Goal: Communication & Community: Answer question/provide support

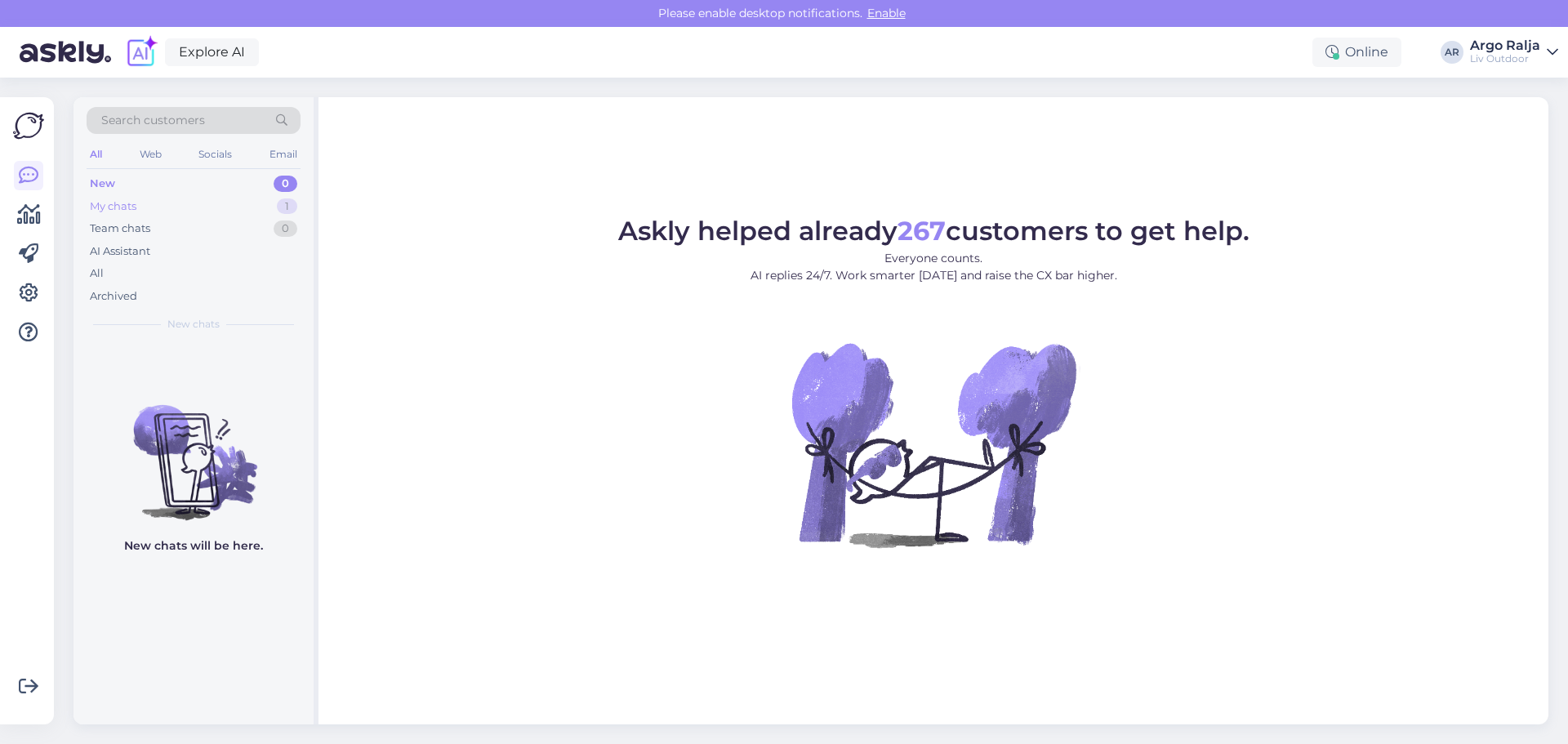
click at [117, 211] on div "My chats" at bounding box center [113, 206] width 46 height 16
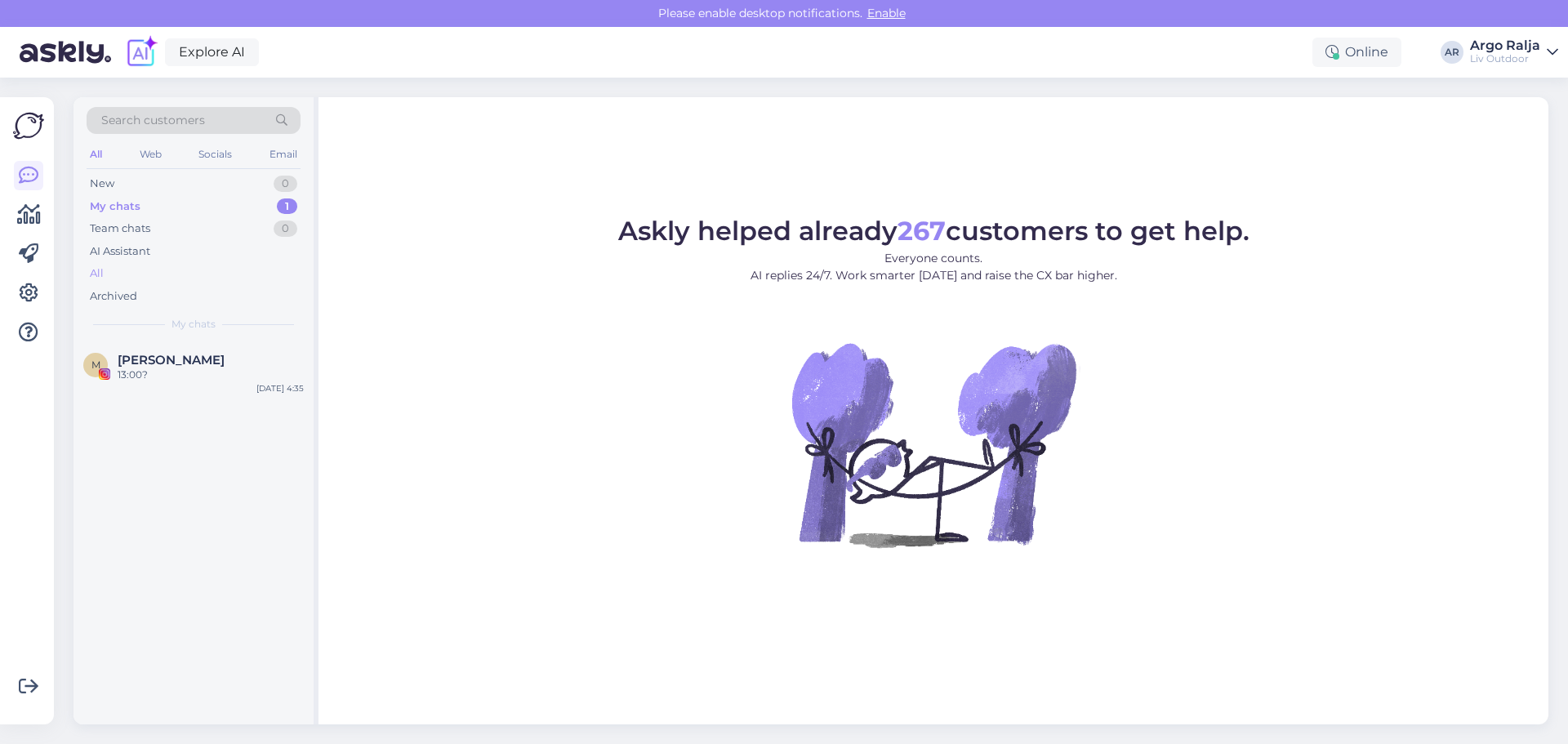
click at [103, 267] on div "All" at bounding box center [97, 273] width 14 height 16
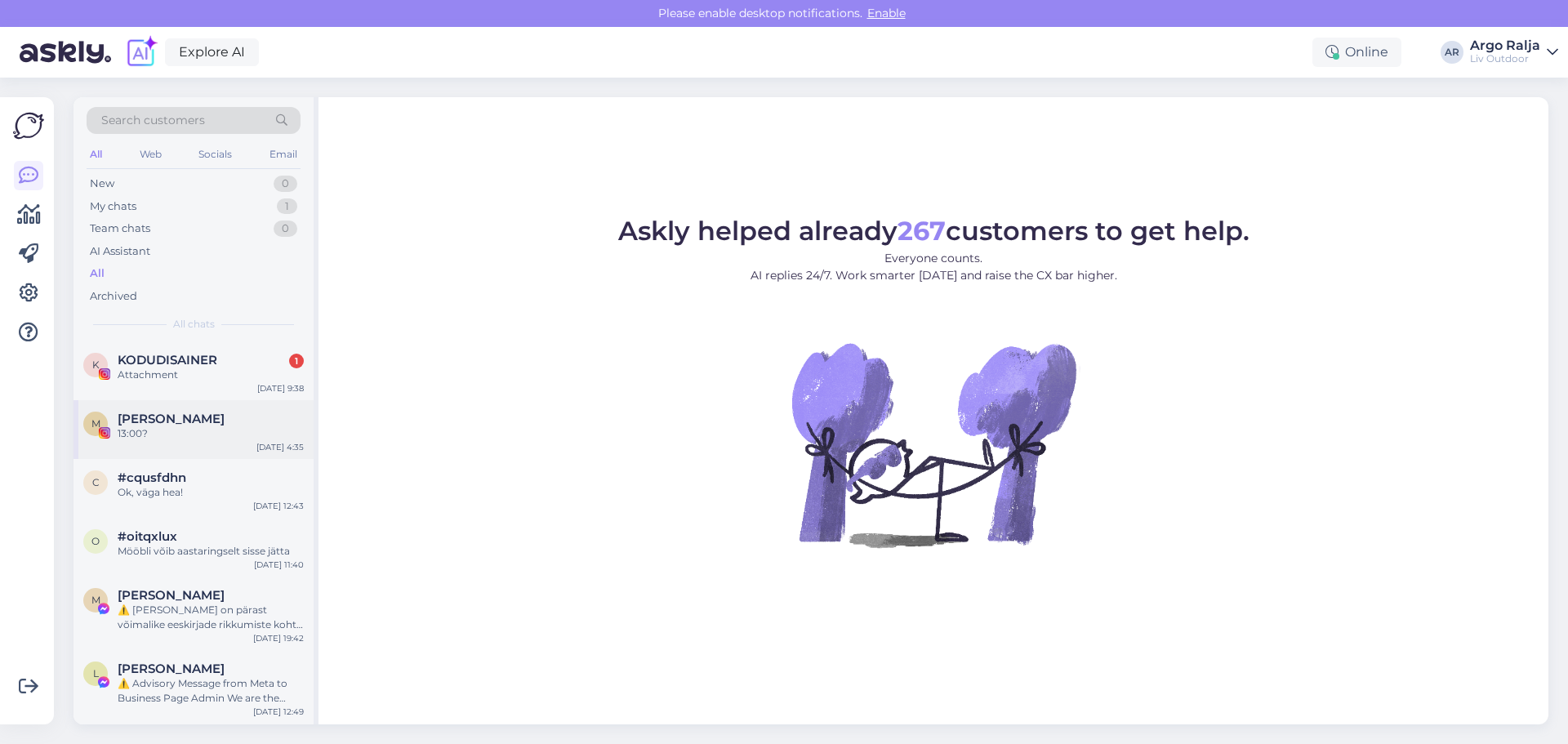
click at [137, 437] on div "13:00?" at bounding box center [211, 433] width 187 height 15
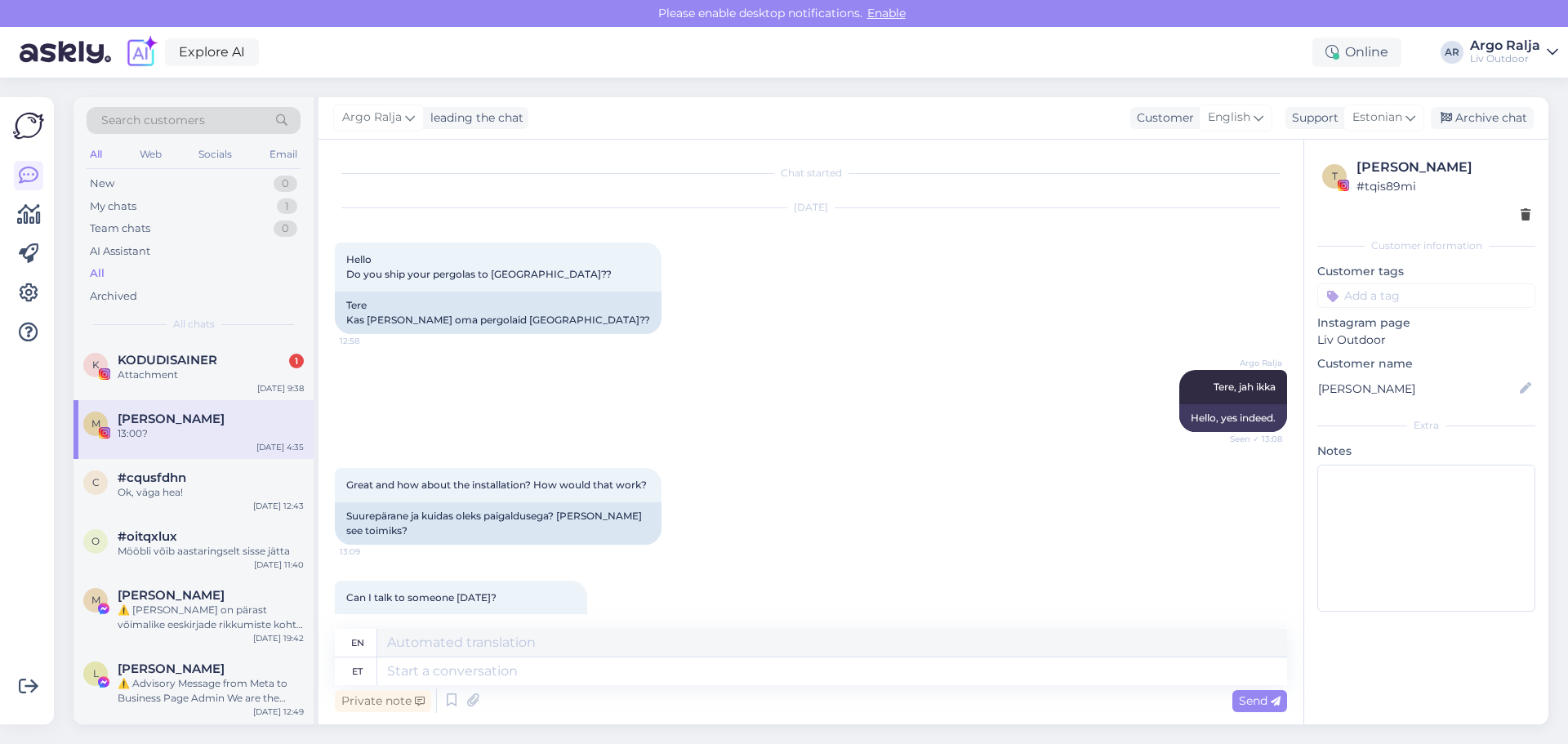
scroll to position [845, 0]
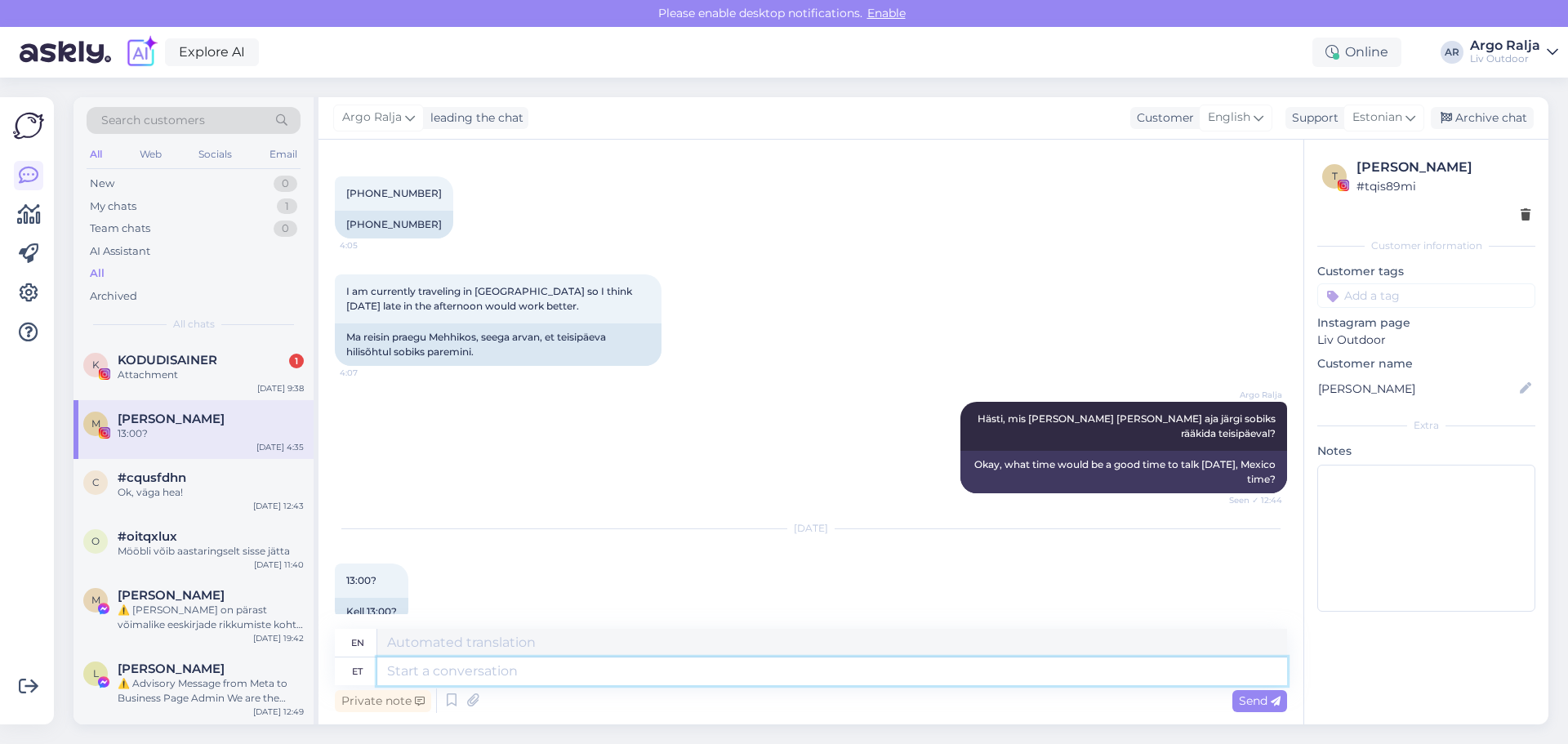
click at [544, 680] on textarea at bounding box center [832, 670] width 910 height 28
type textarea "Aitä"
type textarea "Thank you"
type textarea "Aitäh!"
type textarea "Thank you!"
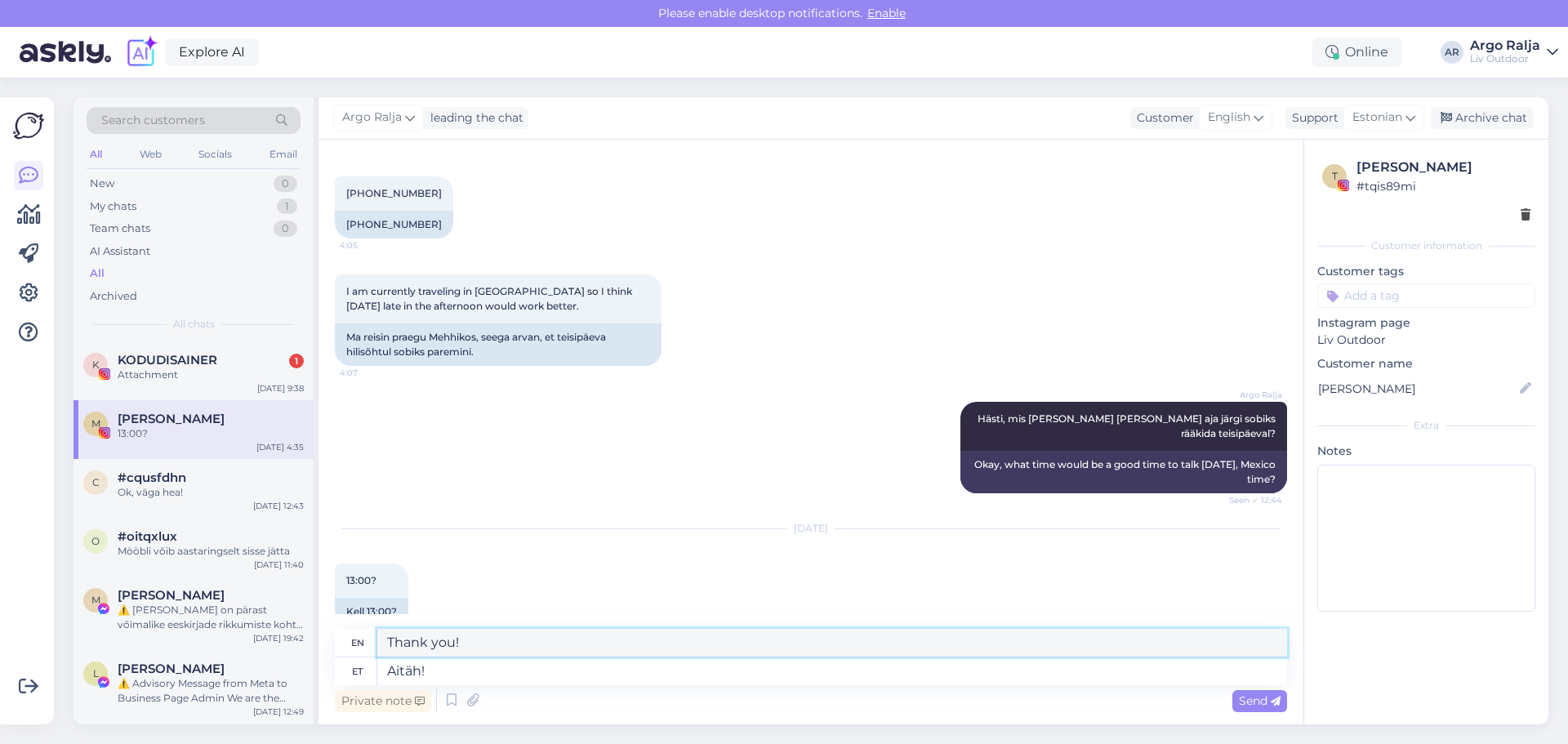
drag, startPoint x: 516, startPoint y: 638, endPoint x: 399, endPoint y: 647, distance: 117.3
click at [376, 644] on div "en Thank you!" at bounding box center [811, 643] width 952 height 28
drag, startPoint x: 517, startPoint y: 677, endPoint x: 374, endPoint y: 676, distance: 143.0
click at [374, 676] on div "et Aitäh!" at bounding box center [811, 670] width 952 height 28
type textarea "Vahepeal"
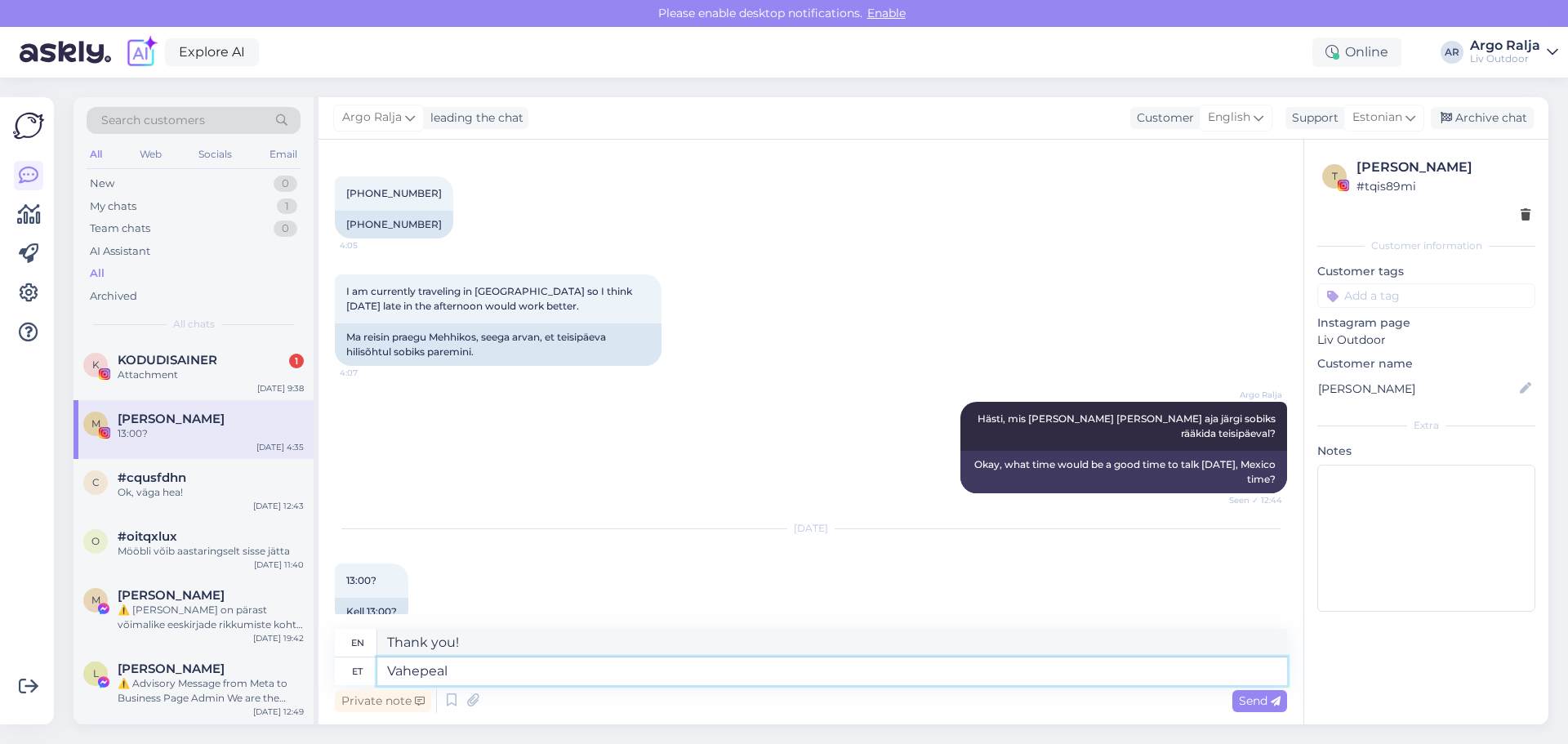
type textarea "Meanwhile"
type textarea "Vahepeal [PERSON_NAME]"
type textarea "In the meantime, I will give"
type textarea "Vahepeal [PERSON_NAME] sulle"
type textarea "In the meantime, I'll give you"
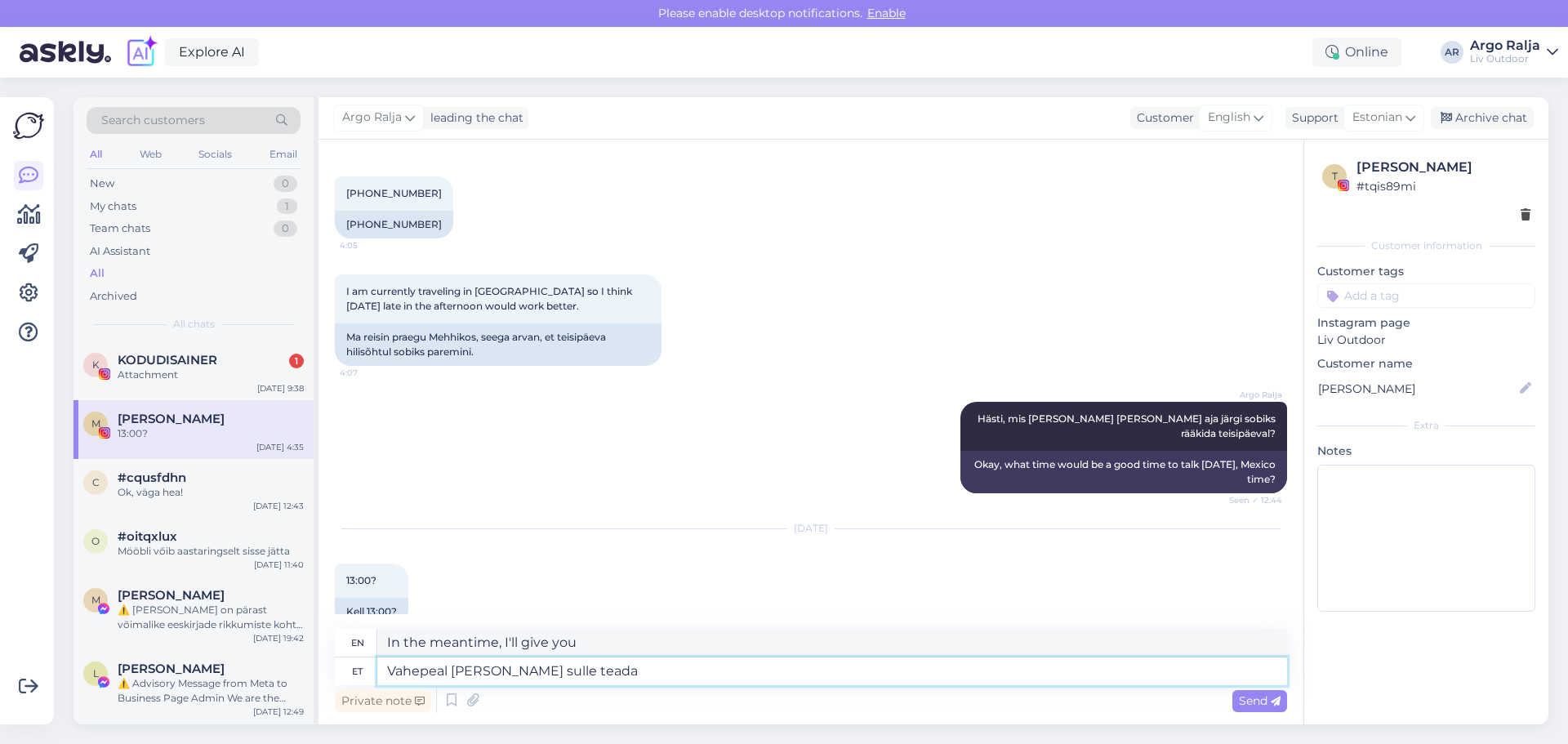
type textarea "Vahepeal [PERSON_NAME] sulle teada,"
type textarea "In the meantime, I'll let you know."
type textarea "Vahepeal [PERSON_NAME] sulle teada,"
type textarea "In the meantime, I'll let you know,"
type textarea "Vahepeal [PERSON_NAME] sulle teada, et"
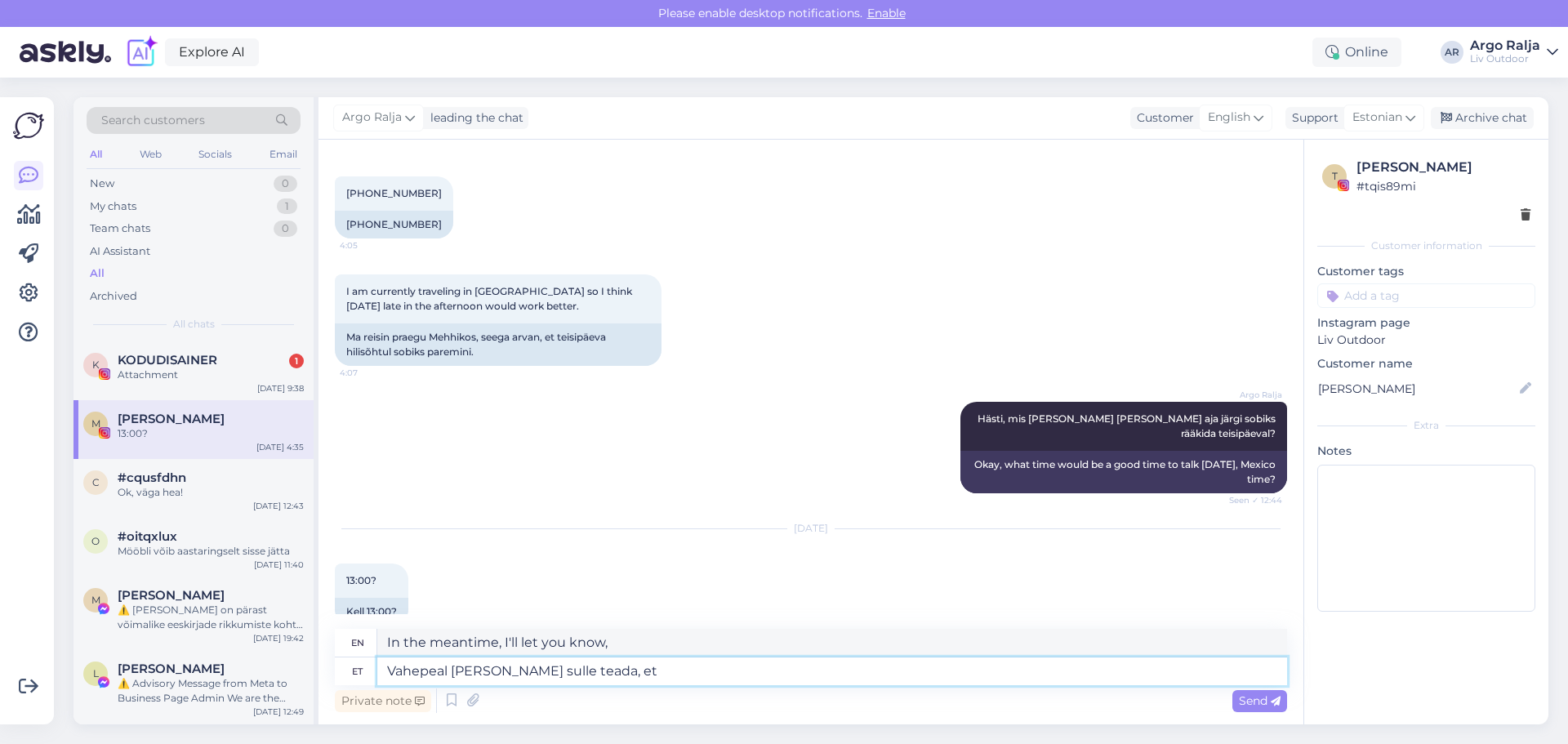
type textarea "In the meantime, I'll let you know that"
type textarea "Vahepeal [PERSON_NAME] sulle teada, et toll"
type textarea "In the meantime, I'll let you know that customs"
type textarea "Vahepeal [PERSON_NAME] sulle teada, et toll ei"
type textarea "In the meantime, I'll let you know that customs won't"
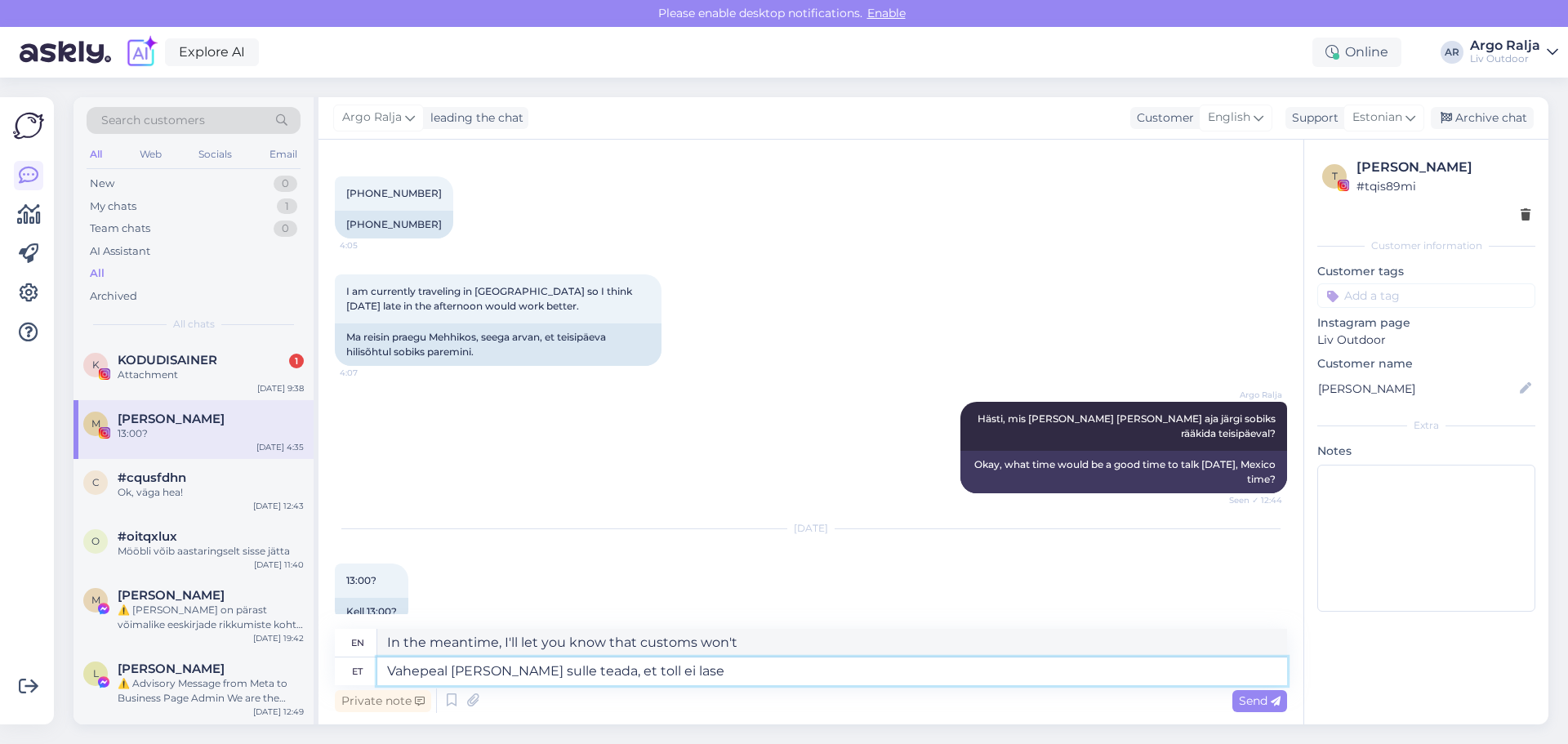
type textarea "Vahepeal [PERSON_NAME] sulle teada, et toll ei lase"
type textarea "In the meantime, I'll let you know that customs won't let you in."
type textarea "Vahepeal [PERSON_NAME] sulle teada, et toll ei lase juba reedest s"
type textarea "In the meantime, I'll let you know that customs won't let you in from [DATE]."
type textarea "Vahepeal [PERSON_NAME] sulle teada, et toll ei lase juba reedest saadik"
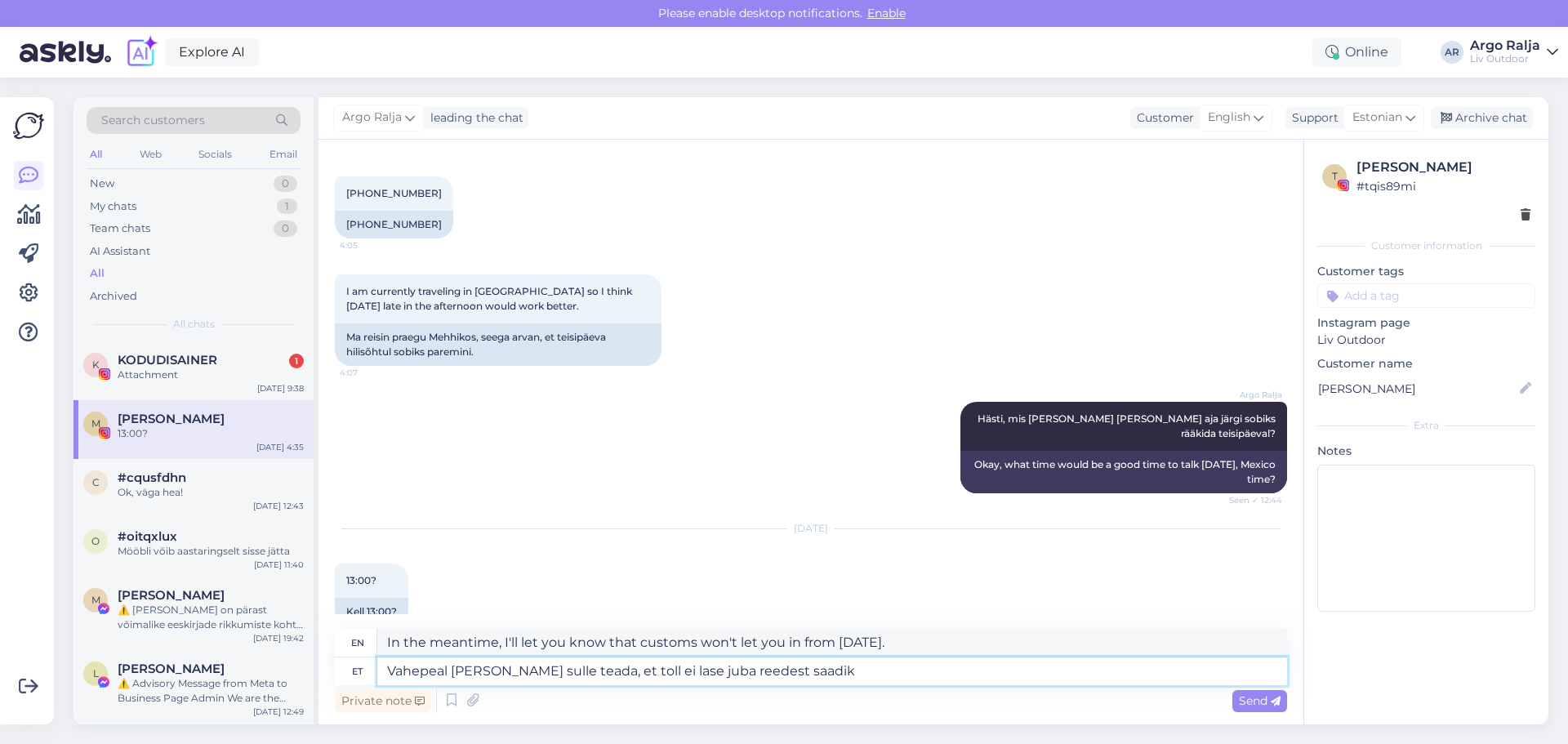
type textarea "In the meantime, I'll let you know that customs hasn't let you in [DATE]."
type textarea "Vahepeal [PERSON_NAME] sulle teada, et toll ei lase juba reedest saadik meie"
type textarea "In the meantime, I'd like to inform you that customs has been preventing us fro…"
type textarea "Vahepeal [PERSON_NAME] sulle teada, et toll ei lase juba reedest saadik meie ko…"
type textarea "In the meantime, I'd like to inform you that customs has been preventing our co…"
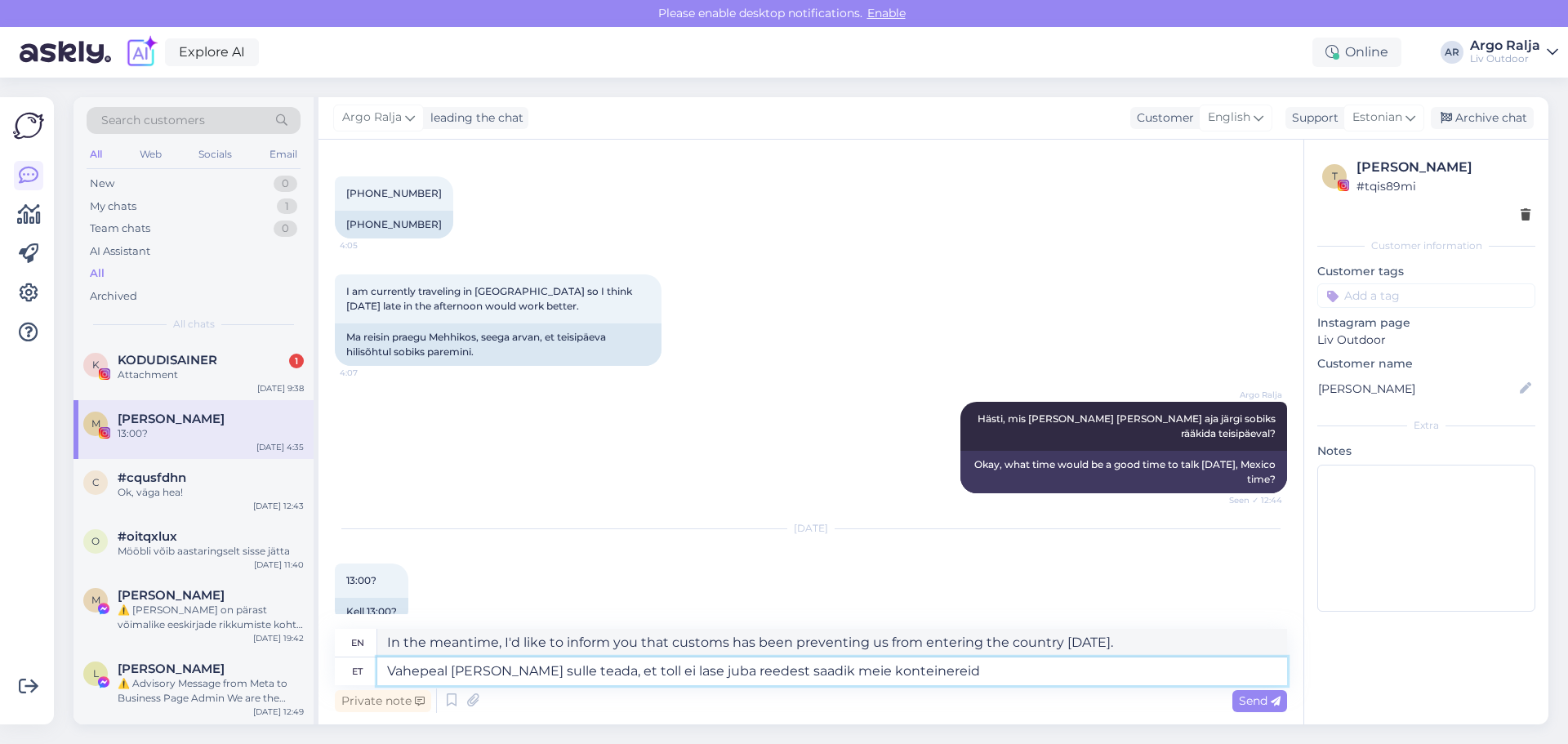
type textarea "Vahepeal [PERSON_NAME] sulle teada, et toll ei lase juba reedest saadik meie ko…"
type textarea "In the meantime, I'd like to inform you that customs has been blocking our cont…"
type textarea "Vahepeal [PERSON_NAME] sulle teada, et toll ei lase juba reedest saadik meie ko…"
type textarea "In the meantime, I'd like to inform you that customs has not been releasing our…"
type textarea "Vahepeal [PERSON_NAME] sulle teada, et toll ei lase juba reedest saadik meie ko…"
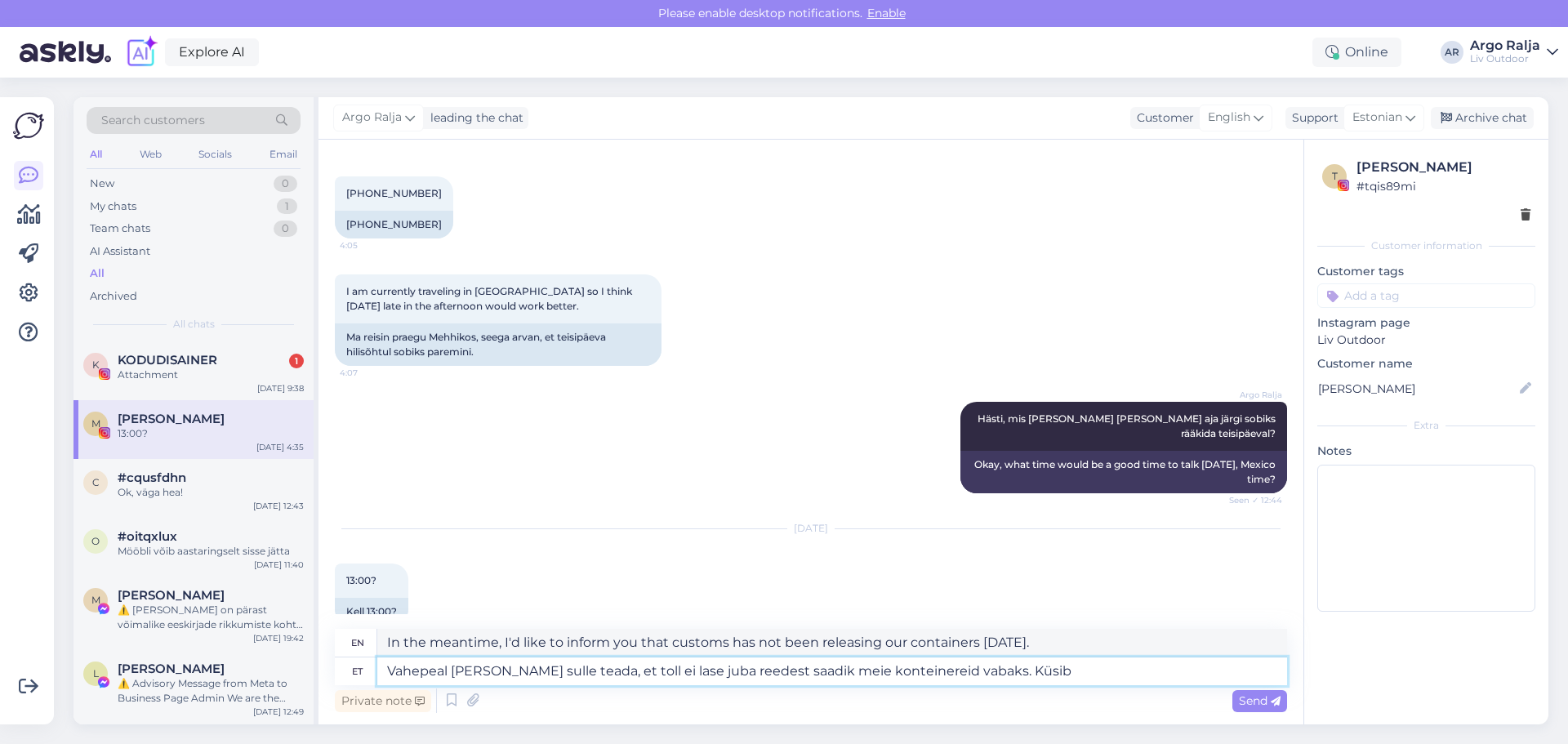
type textarea "In the meantime, I'll let you know that customs hasn't been releasing our conta…"
type textarea "Vahepeal [PERSON_NAME] sulle teada, et toll ei lase juba reedest saadik meie ko…"
type textarea "In the meantime, I'll let you know that customs hasn't been releasing our conta…"
type textarea "Vahepeal [PERSON_NAME] sulle teada, et toll ei lase juba reedest saadik meie ko…"
type textarea "In the meantime, I'll let you know that customs hasn't been releasing our conta…"
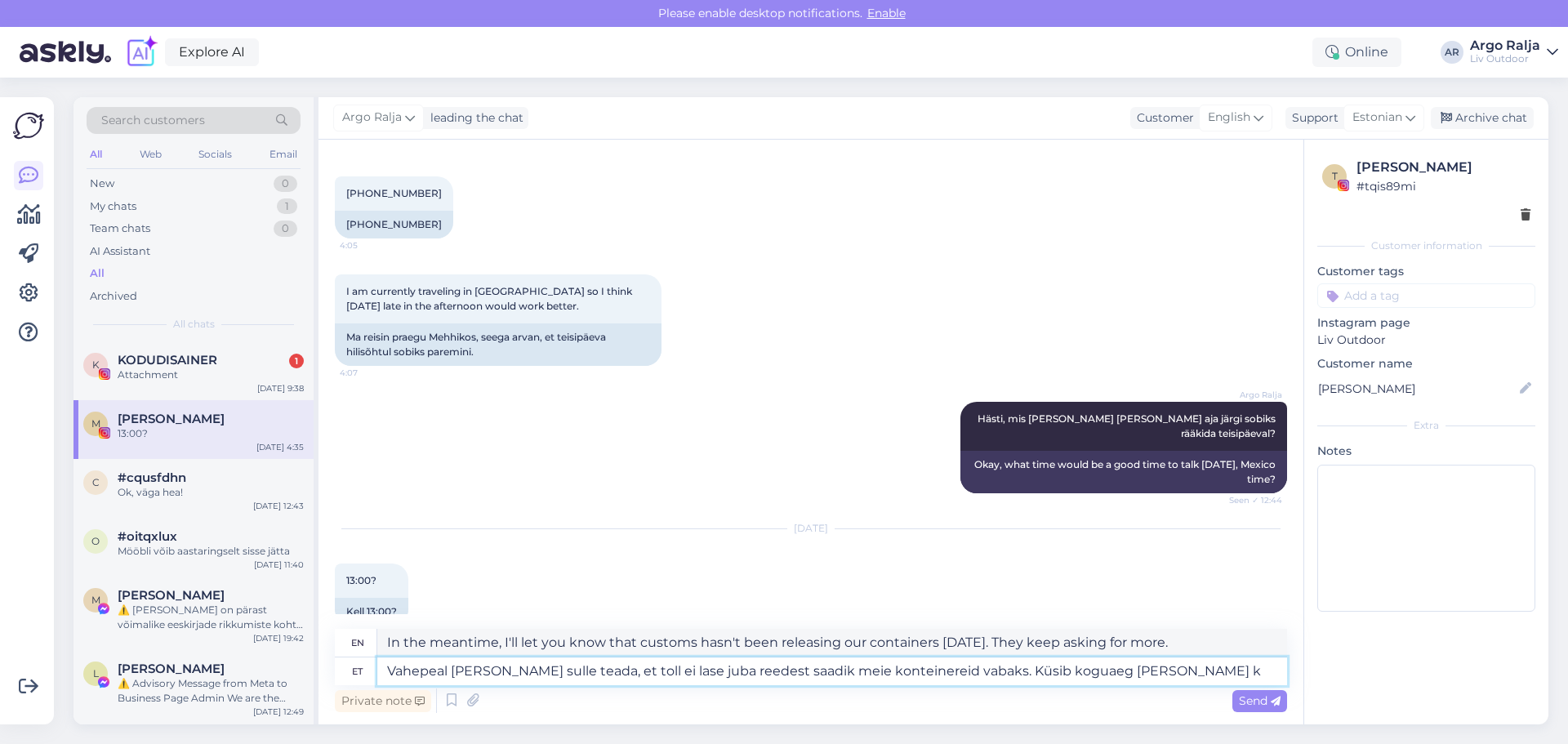
type textarea "Vahepeal [PERSON_NAME] sulle teada, et toll ei lase juba reedest saadik meie ko…"
type textarea "In the meantime, I'll let you know that customs hasn't released our containers …"
type textarea "Vahepeal [PERSON_NAME] sulle teada, et toll ei lase juba reedest saadik meie ko…"
type textarea "In the meantime, I'll let you know that customs hasn't released our containers …"
type textarea "Vahepeal [PERSON_NAME] sulle teada, et toll ei lase juba reedest saadik meie ko…"
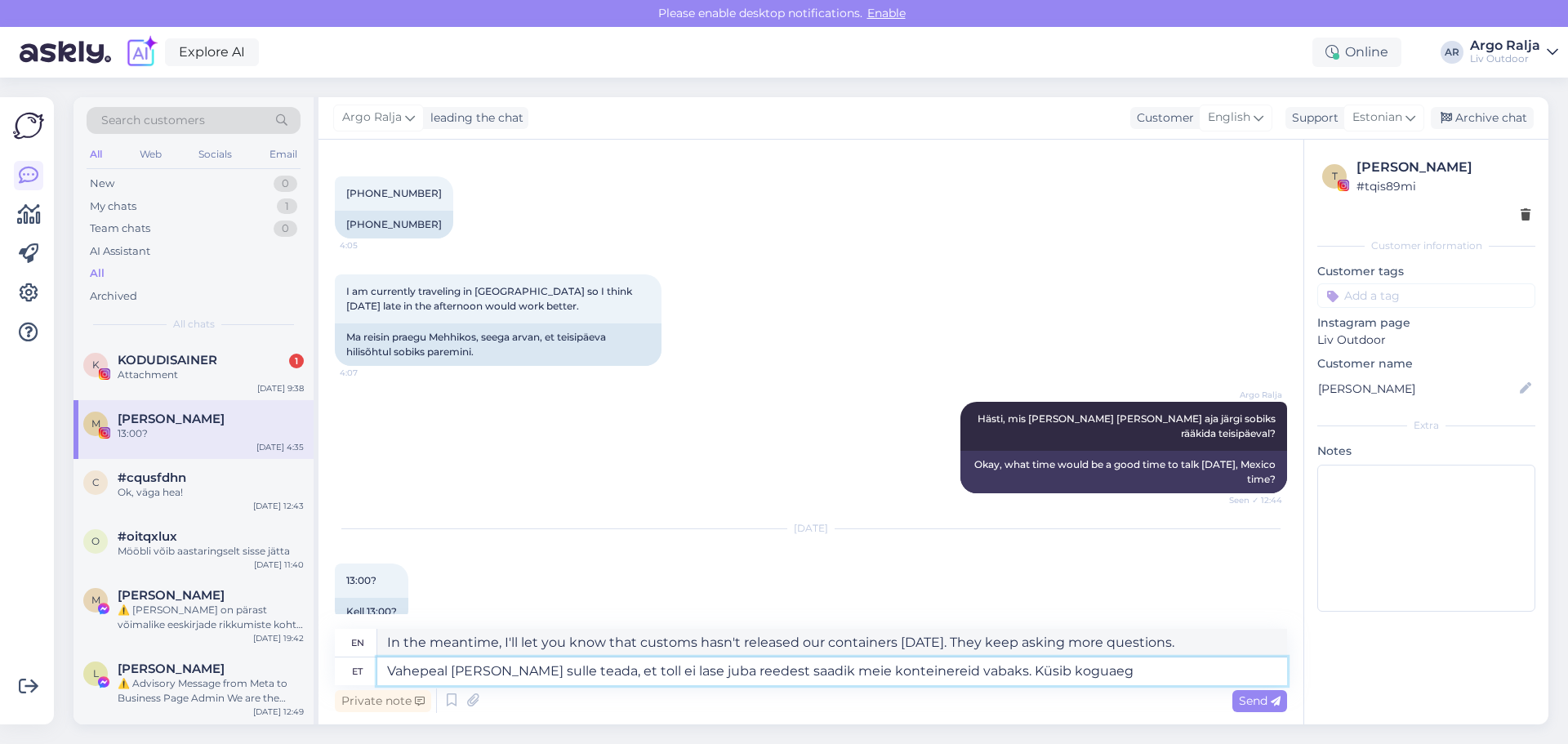
type textarea "In the meantime, I'll let you know that customs hasn't been releasing our conta…"
type textarea "Vahepeal [PERSON_NAME] sulle teada, et toll ei lase juba reedest saadik meie ko…"
type textarea "In the meantime, I'll let you know that customs hasn't been releasing our conta…"
type textarea "Vahepeal [PERSON_NAME] sulle teada, et toll ei lase juba reedest saadik meie ko…"
type textarea "In the meantime, I'd like to inform you that customs has not been releasing our…"
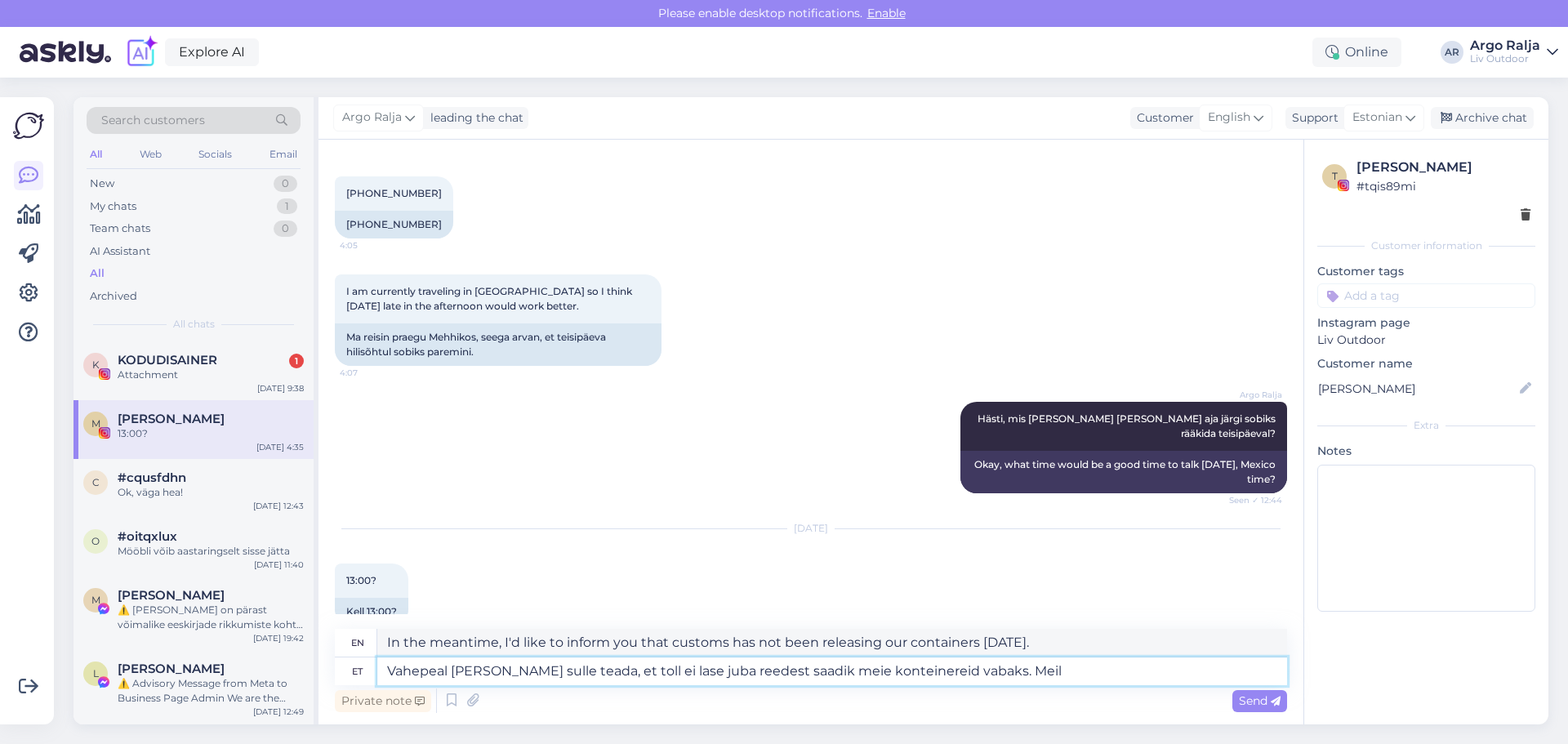
type textarea "Vahepeal [PERSON_NAME] sulle teada, et toll ei lase juba reedest saadik meie ko…"
type textarea "In the meantime, I'd like to inform you that customs has been preventing our co…"
type textarea "Vahepeal [PERSON_NAME] sulle teada, et toll ei lase juba reedest saadik meie ko…"
type textarea "In the meantime, I'd like to inform you that customs has been preventing our co…"
type textarea "Vahepeal [PERSON_NAME] sulle teada, et toll ei lase juba reedest saadik meie ko…"
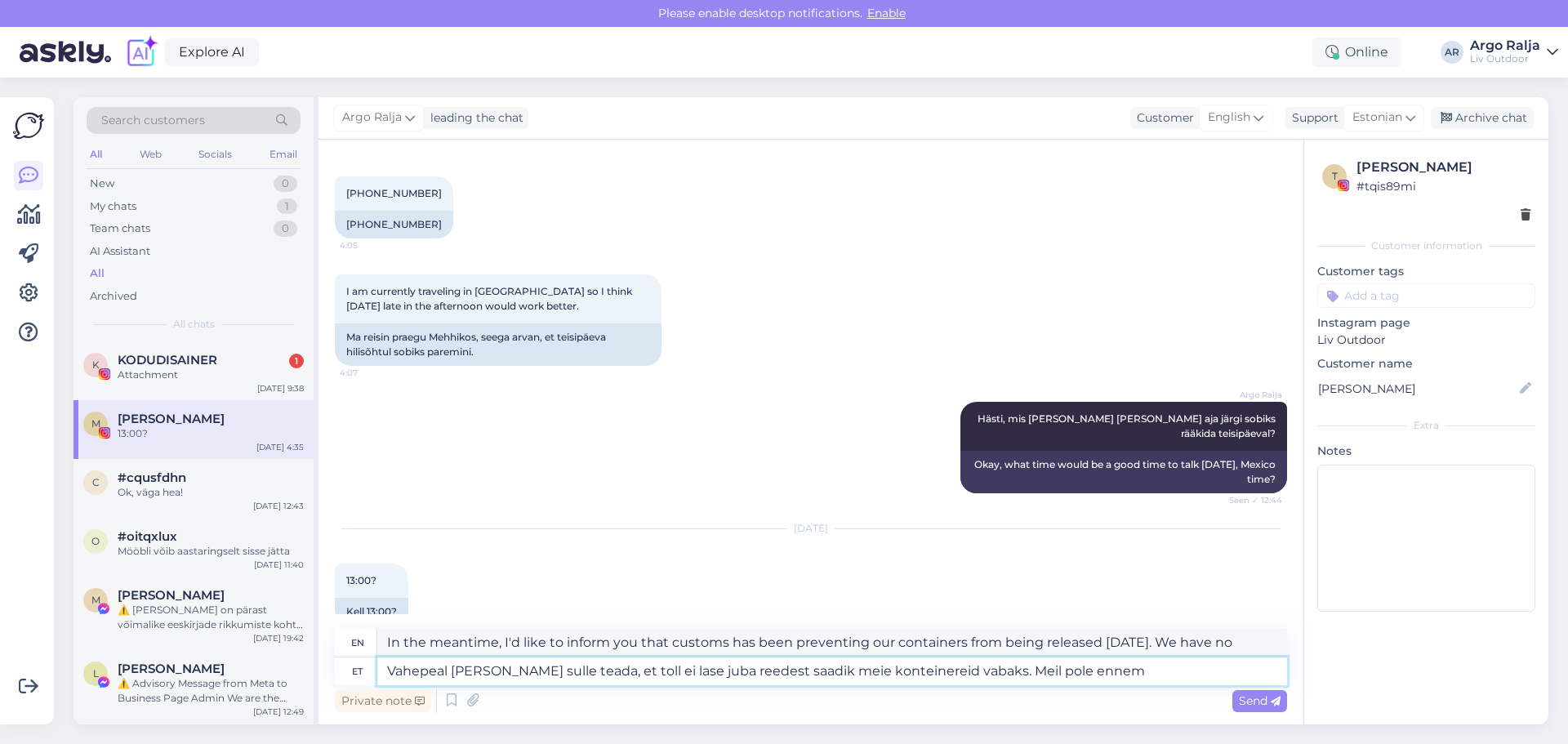
type textarea "In the meantime, I'd like to inform you that customs has been preventing our co…"
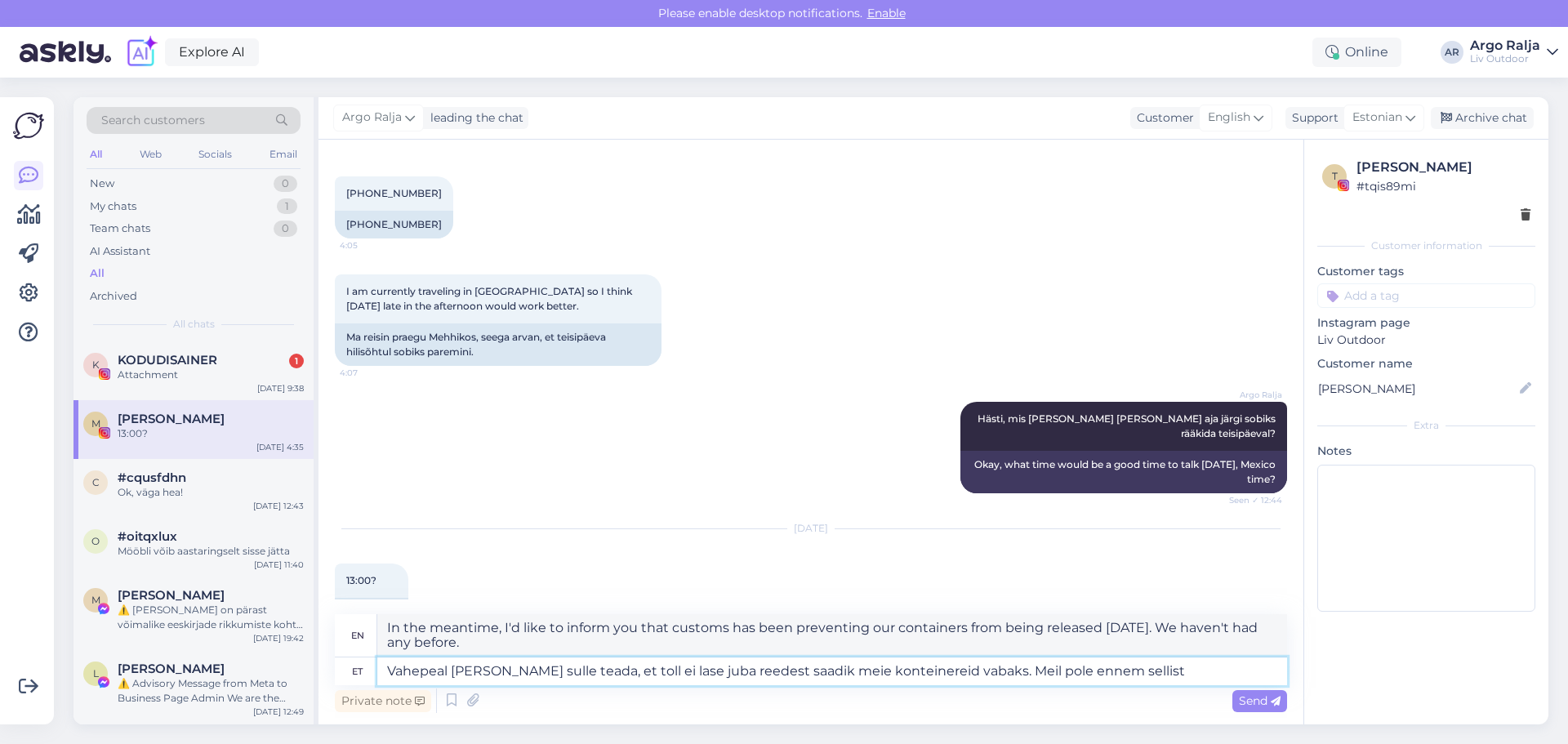
type textarea "Vahepeal [PERSON_NAME] sulle teada, et toll ei lase juba reedest saadik meie ko…"
type textarea "In the meantime, I'd like to inform you that customs has been preventing our co…"
type textarea "Vahepeal [PERSON_NAME] sulle teada, et toll ei lase juba reedest saadik meie ko…"
type textarea "In the meantime, I'd like to inform you that customs has been preventing our co…"
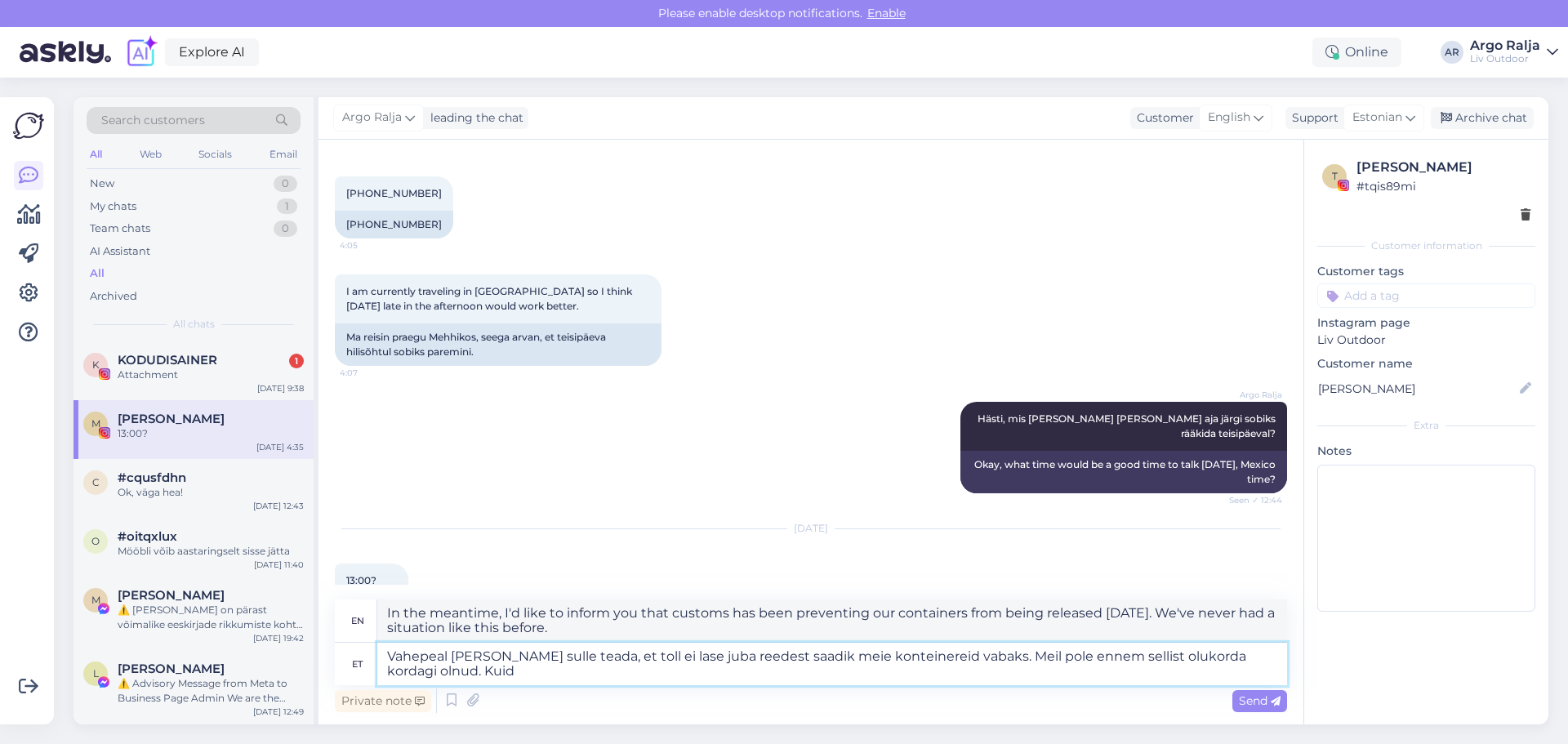
type textarea "Vahepeal [PERSON_NAME] sulle teada, et toll ei lase juba reedest saadik meie ko…"
type textarea "In the meantime, I'll let you know that customs hasn't been releasing our conta…"
type textarea "Vahepeal [PERSON_NAME] sulle teada, et toll ei lase juba reedest saadik meie ko…"
type textarea "In the meantime, I'd like to inform you that customs has been preventing our co…"
type textarea "Vahepeal [PERSON_NAME] sulle teada, et toll ei lase juba reedest saadik meie ko…"
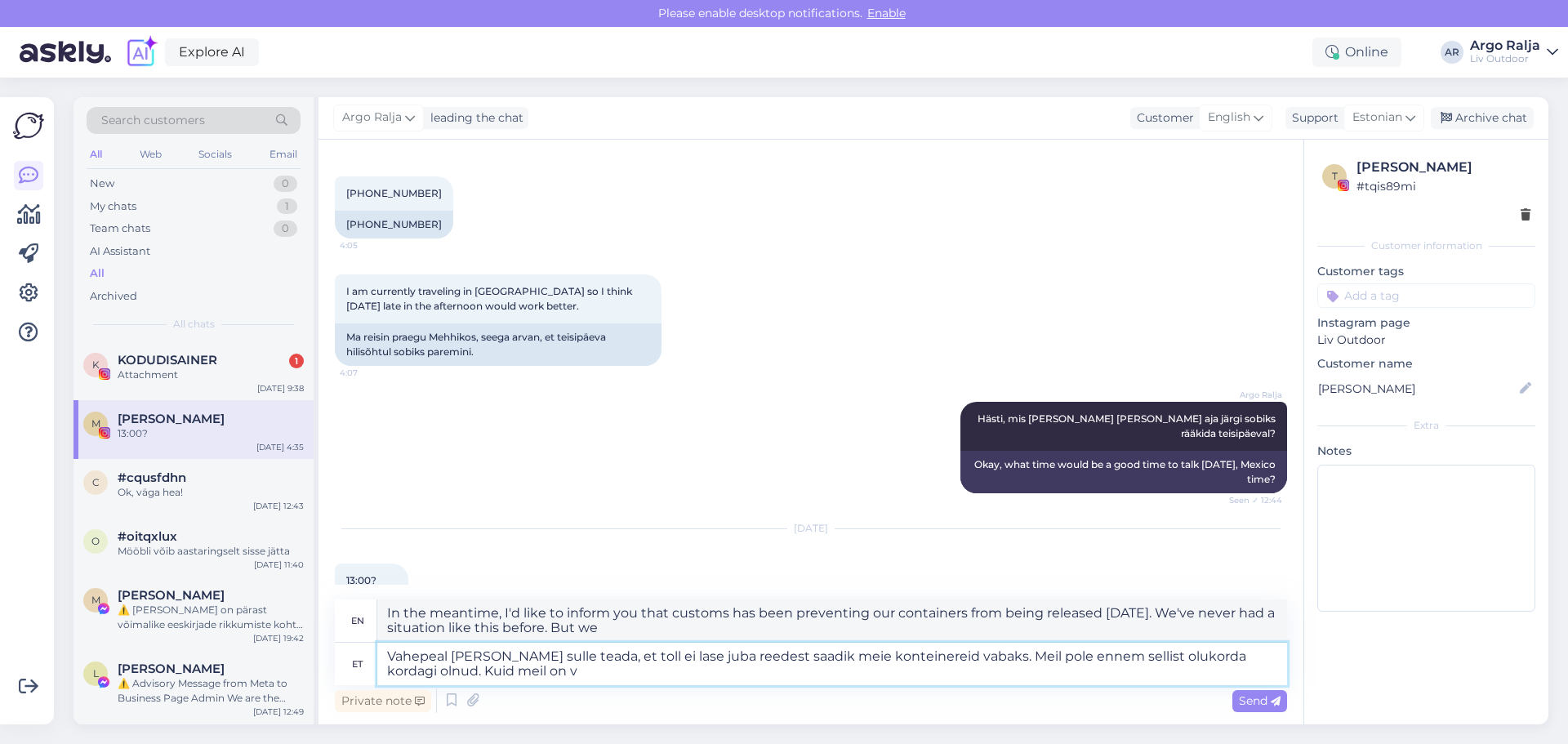
type textarea "In the meantime, I'd like to inform you that customs has been preventing our co…"
type textarea "Vahepeal [PERSON_NAME] sulle teada, et toll ei lase juba reedest saadik meie ko…"
type textarea "In the meantime, I'd like to inform you that customs has been preventing our co…"
type textarea "Vahepeal [PERSON_NAME] sulle teada, et toll ei lase juba reedest saadik meie ko…"
type textarea "In the meantime, I'd like to inform you that customs has been preventing our co…"
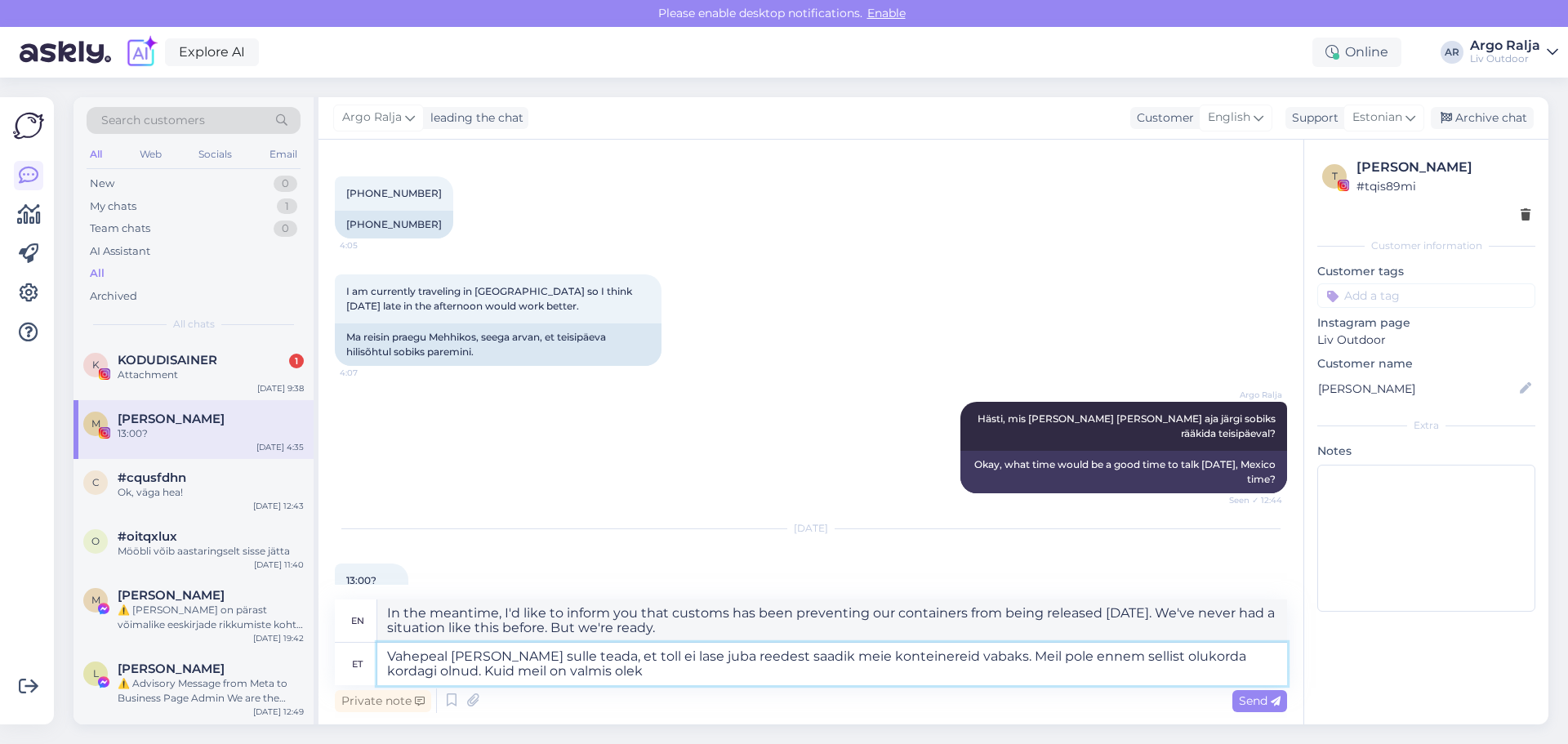
type textarea "Vahepeal [PERSON_NAME] sulle teada, et toll ei lase juba reedest saadik meie ko…"
type textarea "In the meantime, I would like to inform you that customs has not been releasing…"
type textarea "Vahepeal [PERSON_NAME] sulle teada, et toll ei lase juba reedest saadik meie ko…"
type textarea "In the meantime, I'd like to inform you that customs has been preventing our co…"
type textarea "Vahepeal [PERSON_NAME] sulle teada, et toll ei lase juba reedest saadik meie ko…"
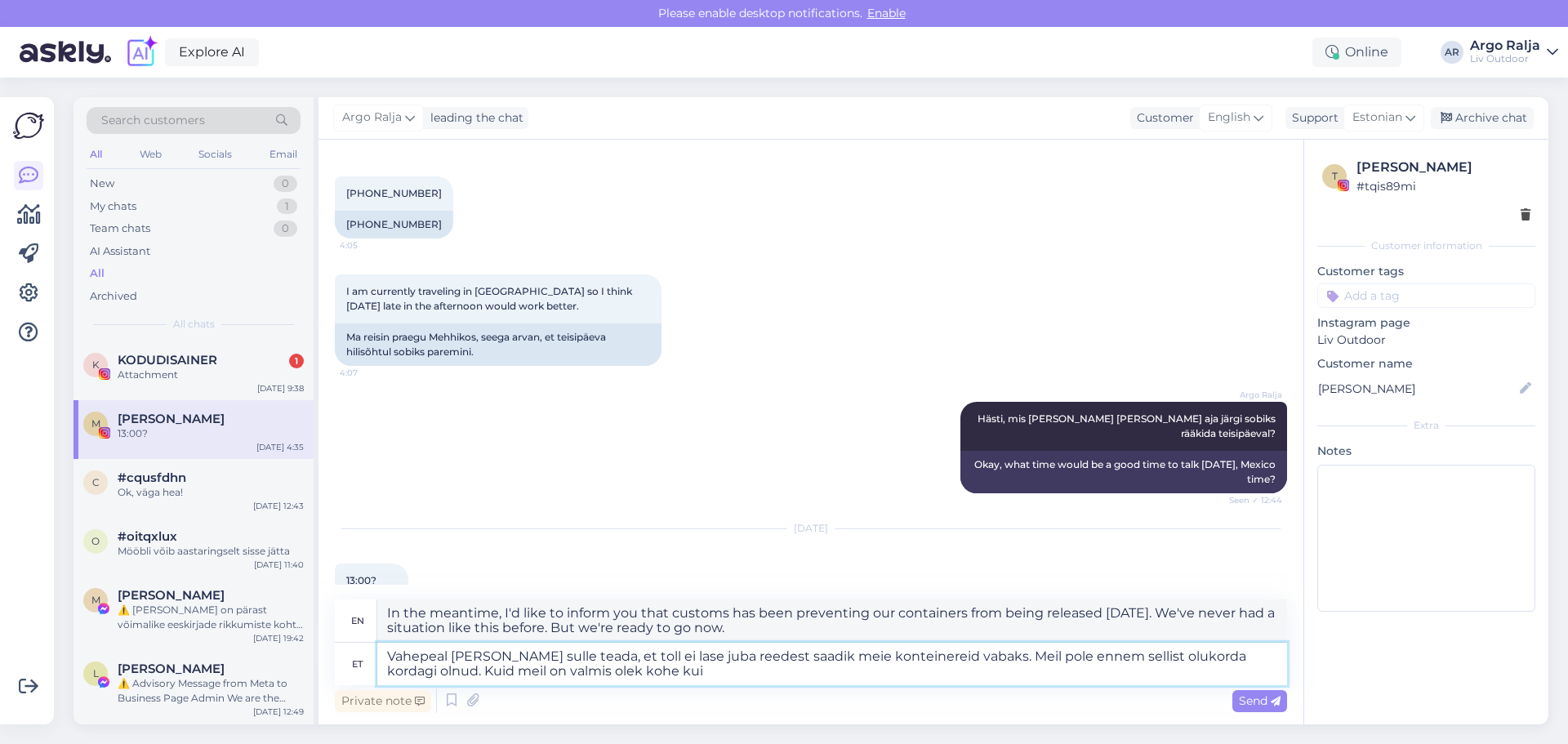
type textarea "In the meantime, I'd like to inform you that customs has been preventing our co…"
type textarea "Vahepeal [PERSON_NAME] sulle teada, et toll ei lase juba reedest saadik meie ko…"
type textarea "In the meantime, I'll let you know that customs hasn't been releasing our conta…"
type textarea "Vahepeal [PERSON_NAME] sulle teada, et toll ei lase juba reedest saadik meie ko…"
type textarea "In the meantime, I'd like to inform you that customs haven't been releasing our…"
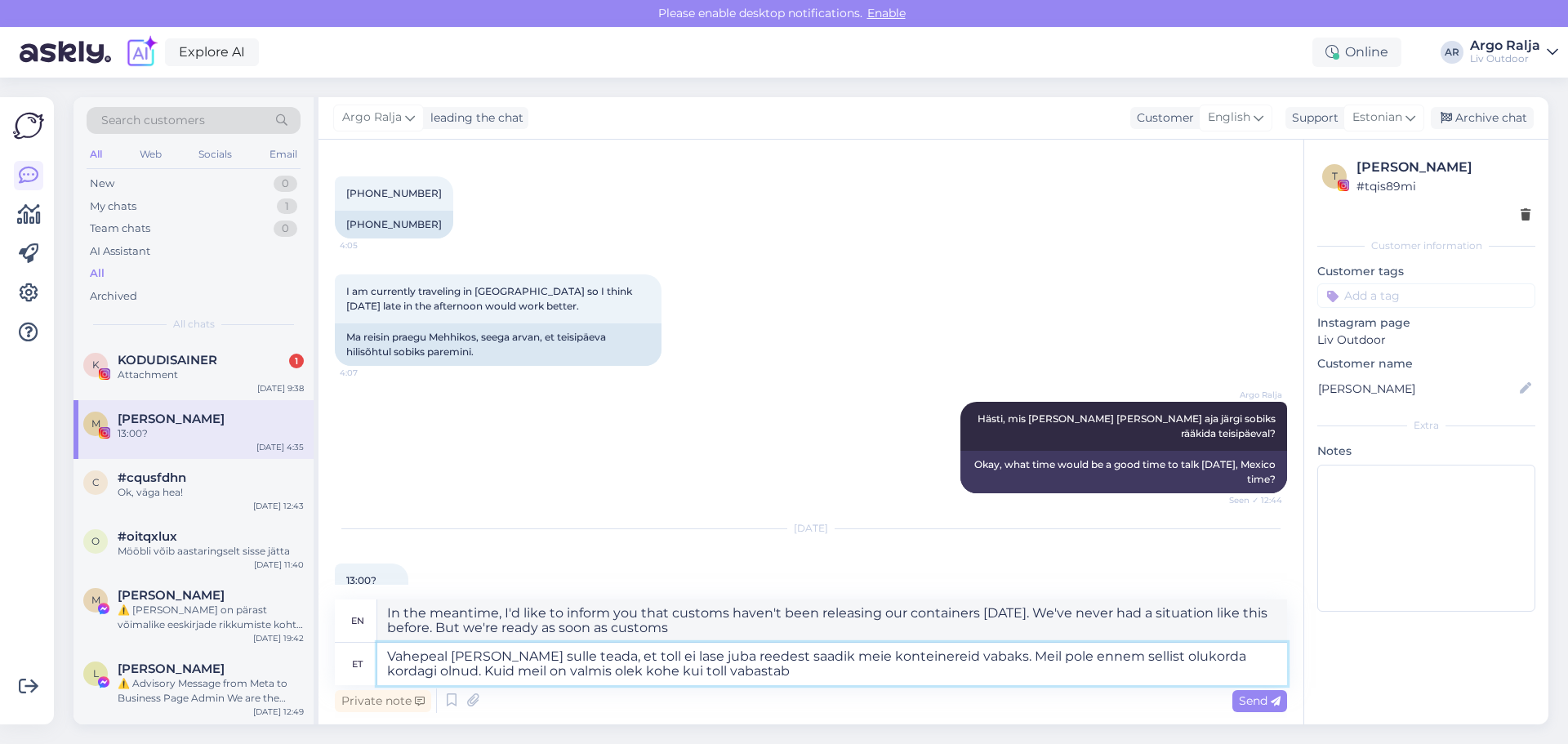
type textarea "Vahepeal [PERSON_NAME] sulle teada, et toll ei lase juba reedest saadik meie ko…"
type textarea "In the meantime, I'd like to inform you that customs has not been releasing our…"
type textarea "Vahepeal [PERSON_NAME] sulle teada, et toll ei lase juba reedest saadik meie ko…"
type textarea "In the meantime, I would like to inform you that customs has not been releasing…"
type textarea "Vahepeal [PERSON_NAME] sulle teada, et toll ei lase juba reedest saadik meie ko…"
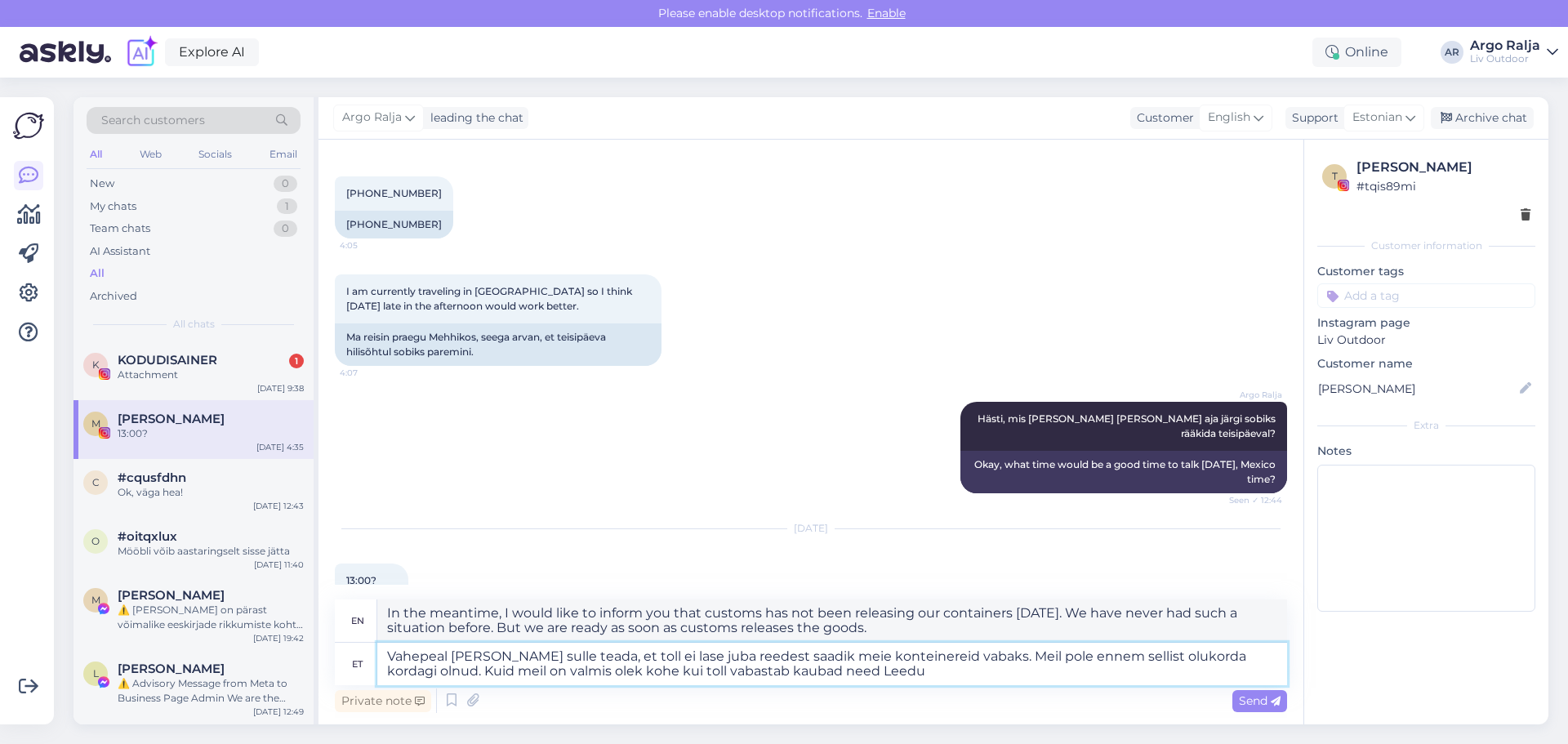
type textarea "In the meantime, I would like to inform you that customs has not been releasing…"
type textarea "Vahepeal [PERSON_NAME] sulle teada, et toll ei lase juba reedest saadik meie ko…"
type textarea "In the meantime, I would like to inform you that customs has not been releasing…"
type textarea "Vahepeal [PERSON_NAME] sulle teada, et toll ei lase juba reedest saadik meie ko…"
type textarea "In the meantime, I would like to inform you that customs has not been releasing…"
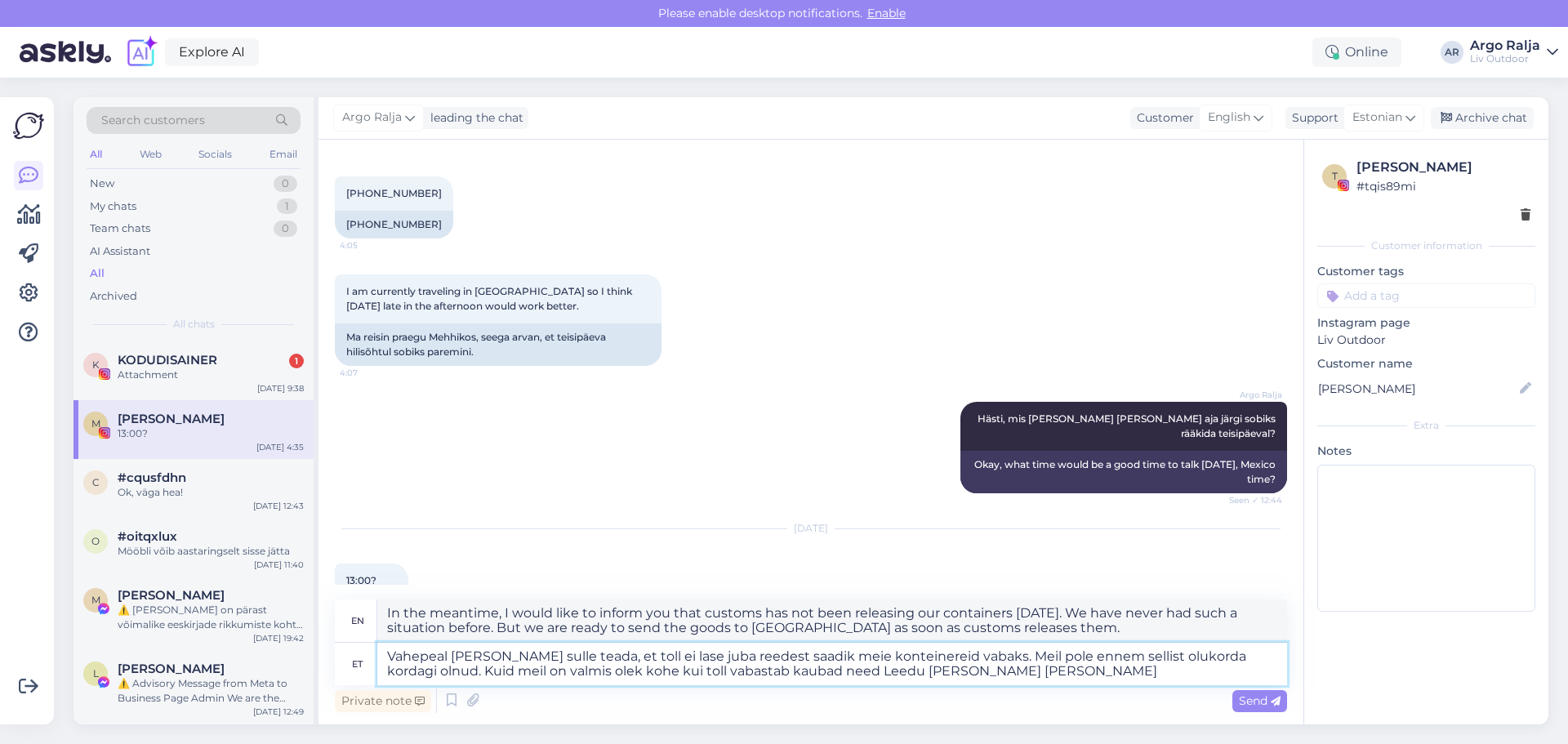
type textarea "Vahepeal [PERSON_NAME] sulle teada, et toll ei lase juba reedest saadik meie ko…"
type textarea "In the meantime, I would like to inform you that customs has not been releasing…"
type textarea "Vahepeal [PERSON_NAME] sulle teada, et toll ei lase juba reedest saadik meie ko…"
type textarea "In the meantime, I would like to inform you that customs has not been releasing…"
type textarea "Vahepeal [PERSON_NAME] sulle teada, et toll ei lase juba reedest saadik meie ko…"
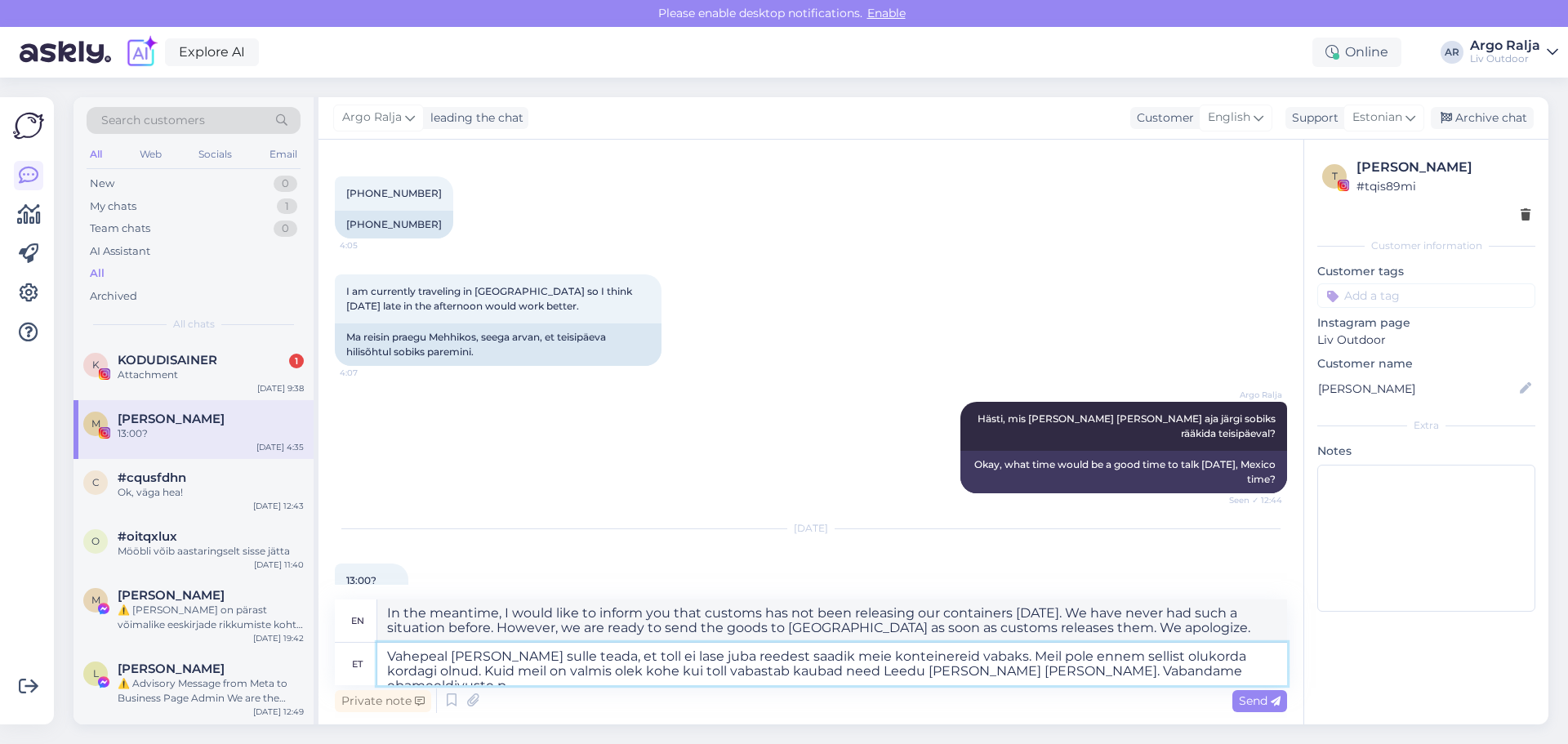
type textarea "In the meantime, I would like to inform you that customs has not been releasing…"
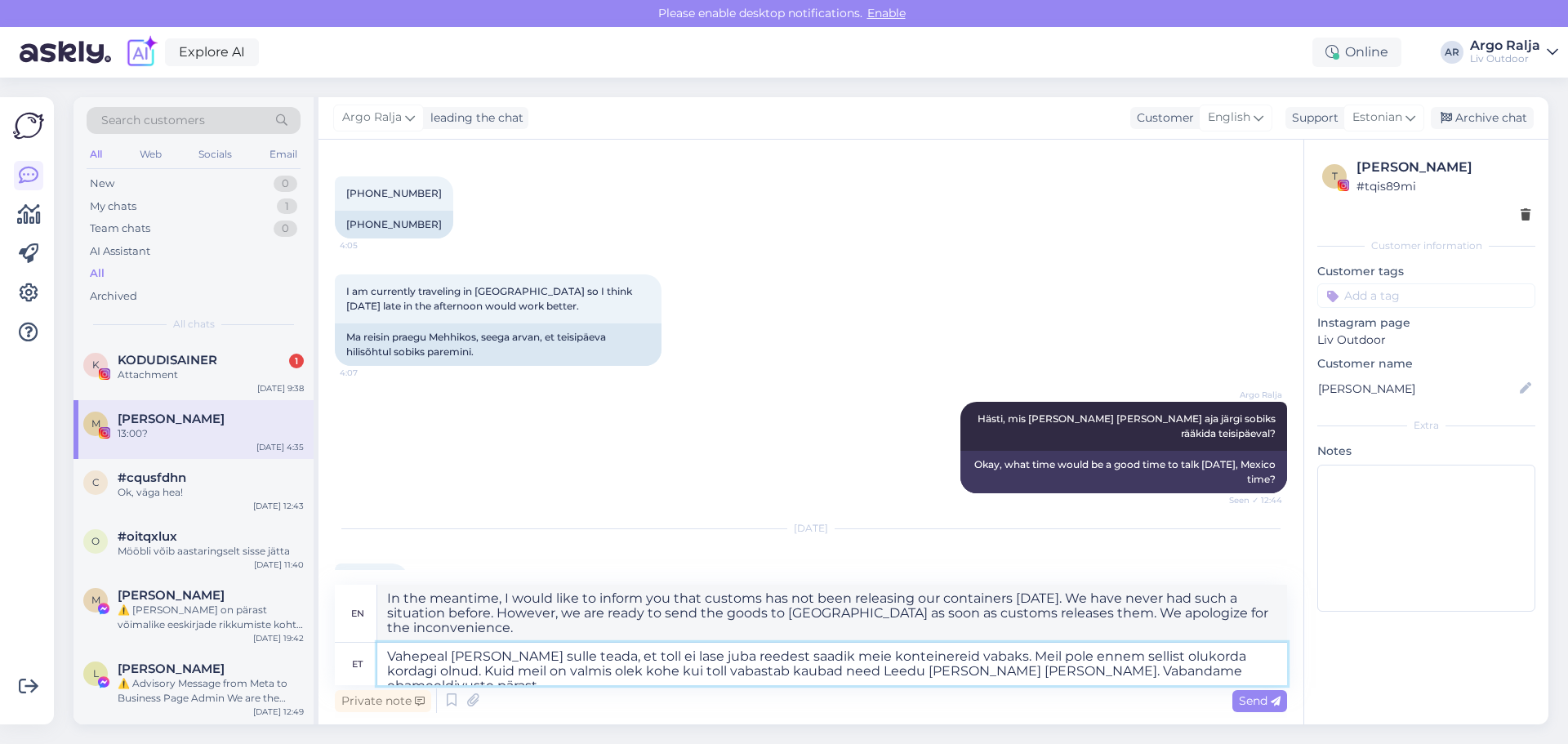
type textarea "Vahepeal [PERSON_NAME] sulle teada, et toll ei lase juba reedest saadik meie ko…"
type textarea "In the meantime, I would like to inform you that customs has not been releasing…"
drag, startPoint x: 387, startPoint y: 598, endPoint x: 509, endPoint y: 626, distance: 125.2
click at [509, 626] on textarea "In the meantime, I would like to inform you that customs has not been releasing…" at bounding box center [832, 613] width 910 height 57
drag, startPoint x: 389, startPoint y: 656, endPoint x: 1232, endPoint y: 678, distance: 843.3
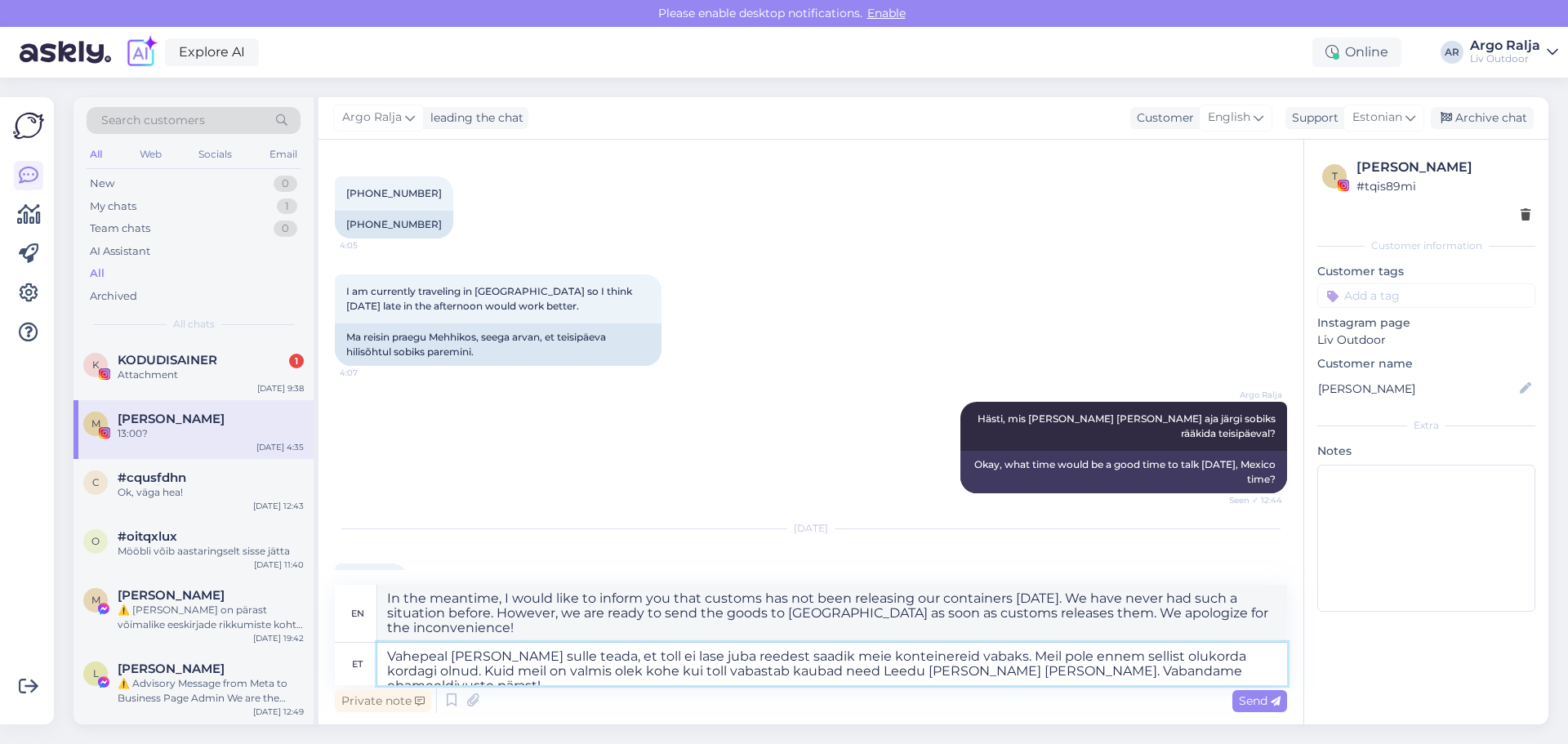
click at [1232, 678] on textarea "Vahepeal [PERSON_NAME] sulle teada, et toll ei lase juba reedest saadik meie ko…" at bounding box center [832, 664] width 910 height 43
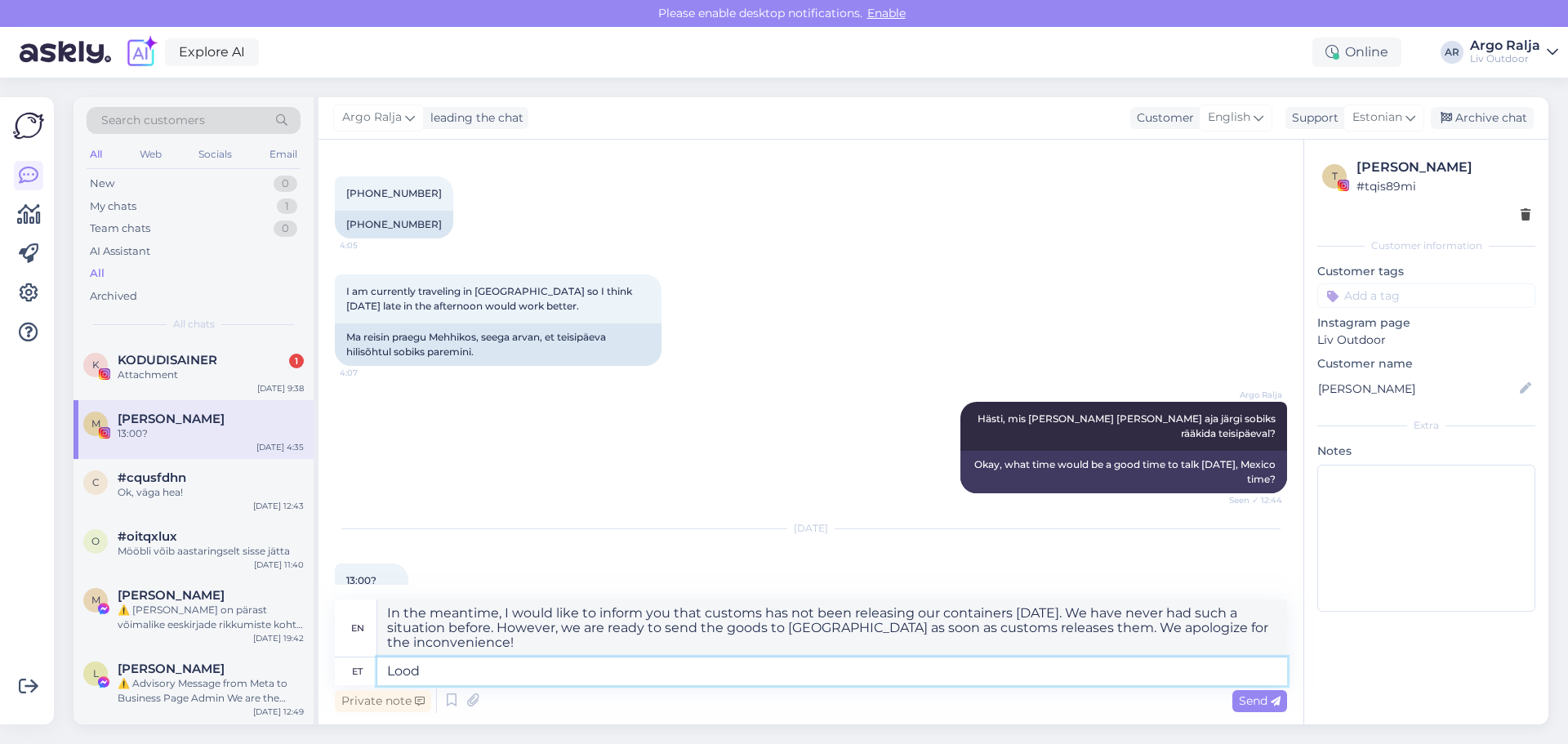
type textarea "Looda"
type textarea "Stories"
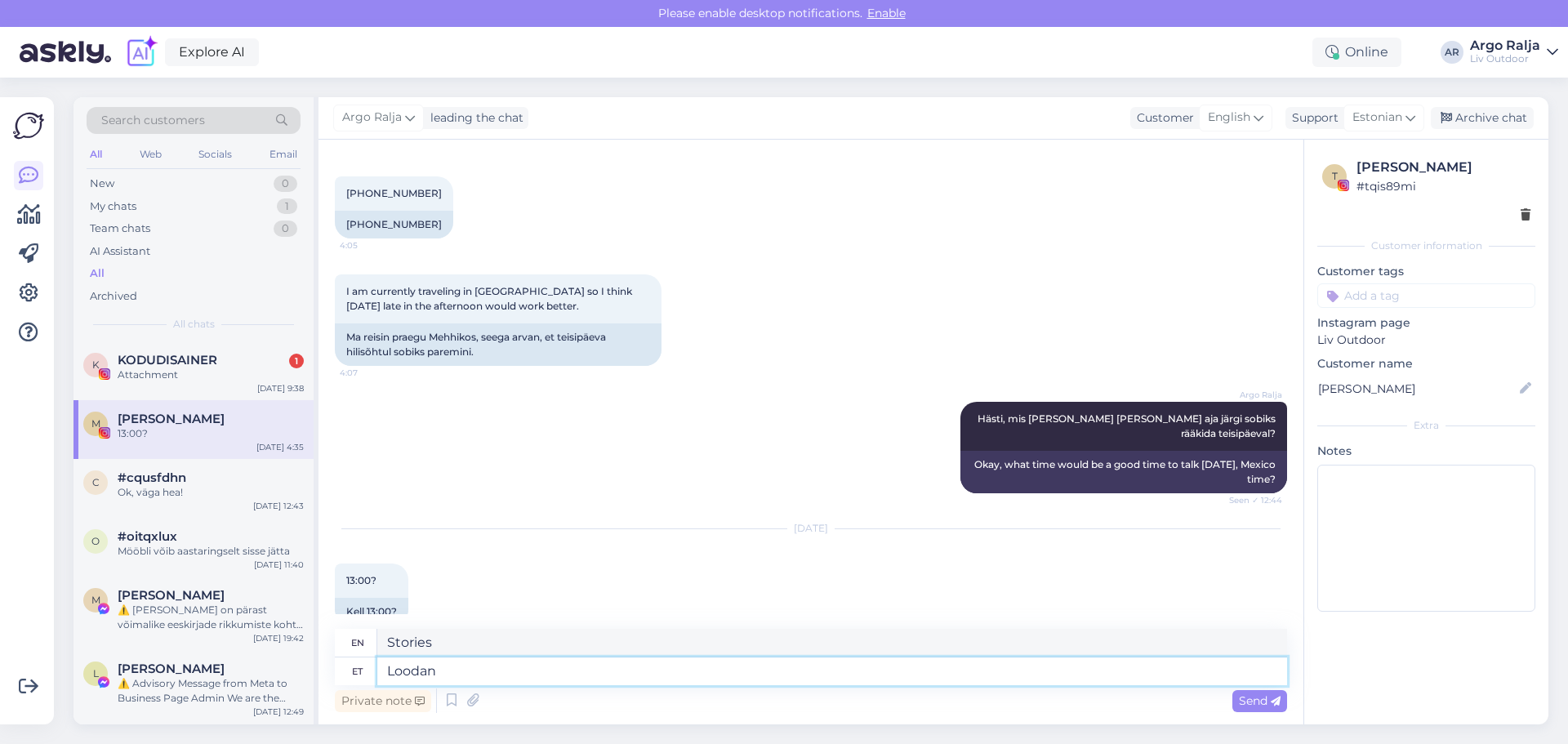
type textarea "Loodan"
type textarea "I hope"
type textarea "Loodan sü"
type textarea "I hope so."
type textarea "Loodan südamest"
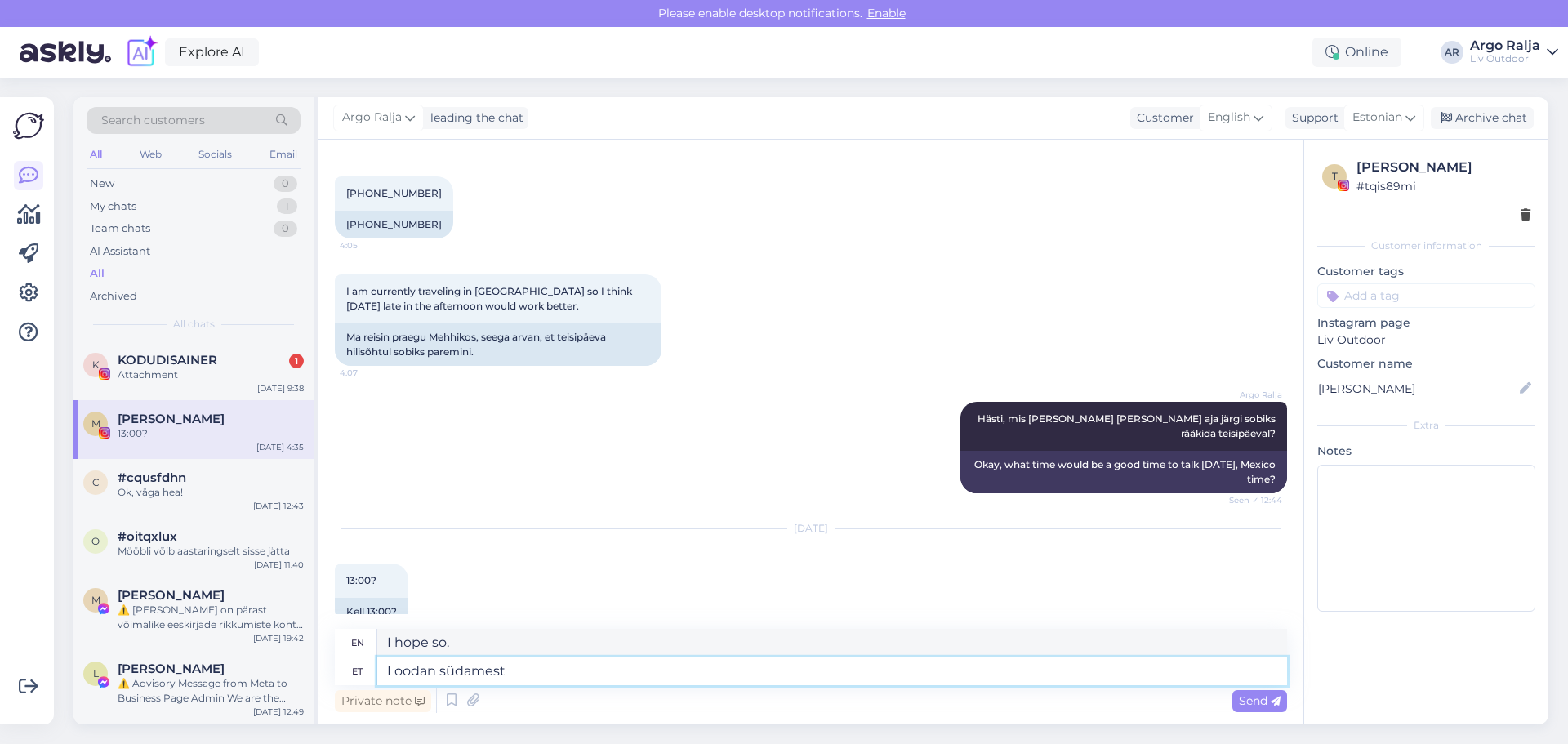
type textarea "I sincerely hope"
type textarea "Loodan südamest saame"
type textarea "I sincerely hope we can"
type textarea "Loodan südamest saame t"
type textarea "I sincerely hope we can..."
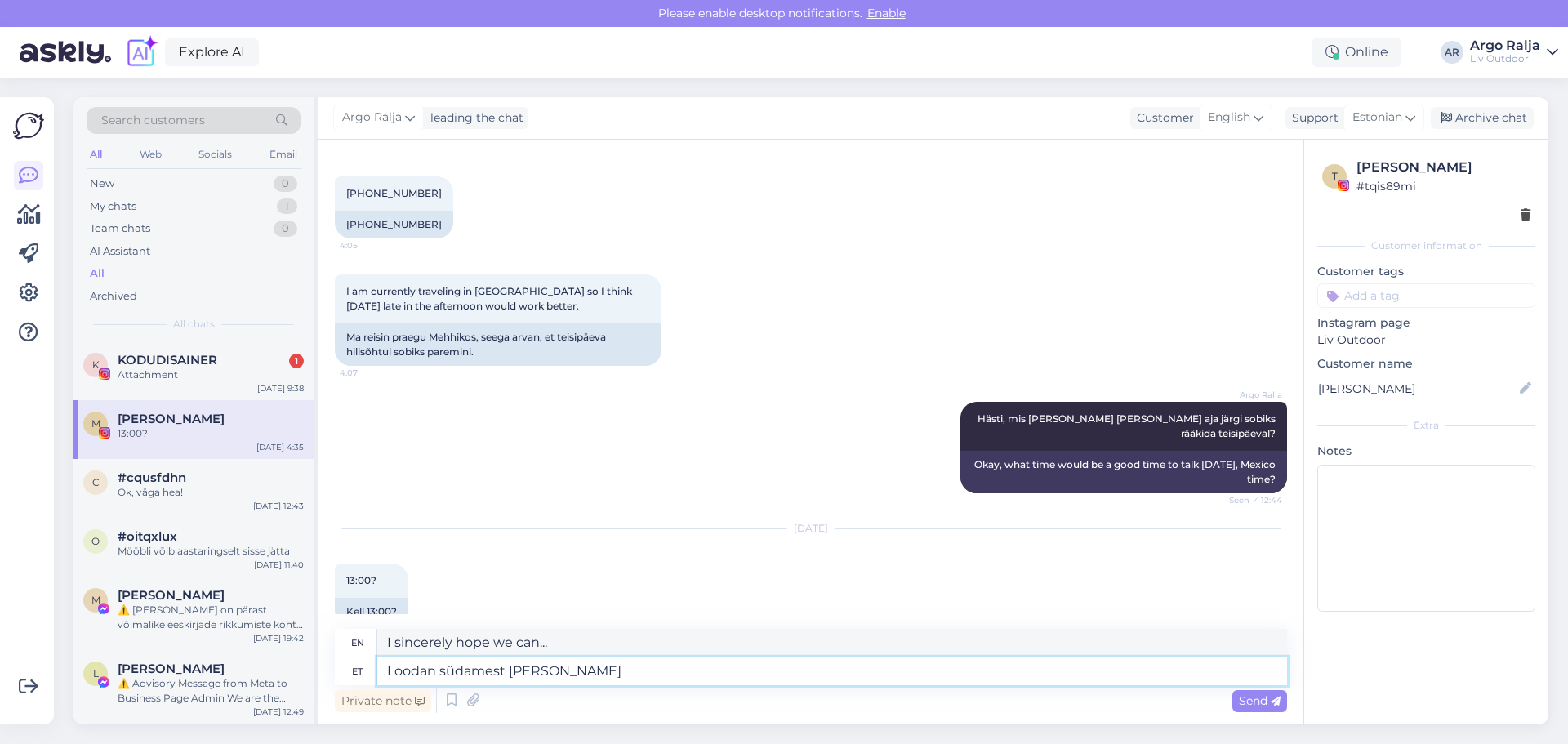
type textarea "Loodan südamest saame tän"
type textarea "I sincerely hope we can achieve this."
type textarea "Loodan südamest [PERSON_NAME]"
type textarea "I sincerely hope we can [DATE]"
type textarea "Loodan südamest saame [PERSON_NAME]"
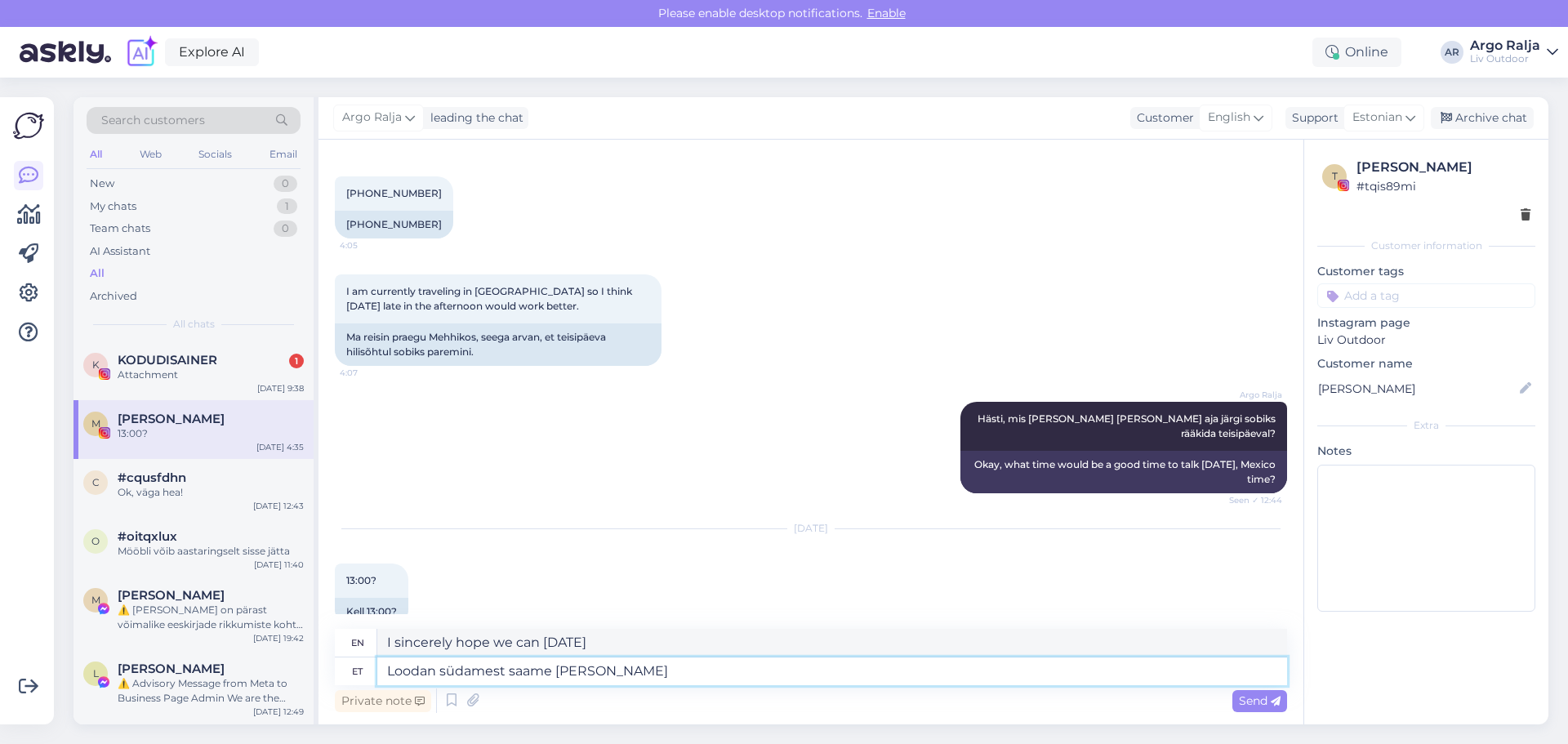
type textarea "I sincerely hope we receive the goods [DATE]."
type textarea "Loodan südamest [PERSON_NAME] [PERSON_NAME],"
type textarea "I sincerely hope we receive the goods [DATE],"
type textarea "Loodan südamest [PERSON_NAME] [PERSON_NAME], auto"
type textarea "I sincerely hope we get the goods [DATE], the car"
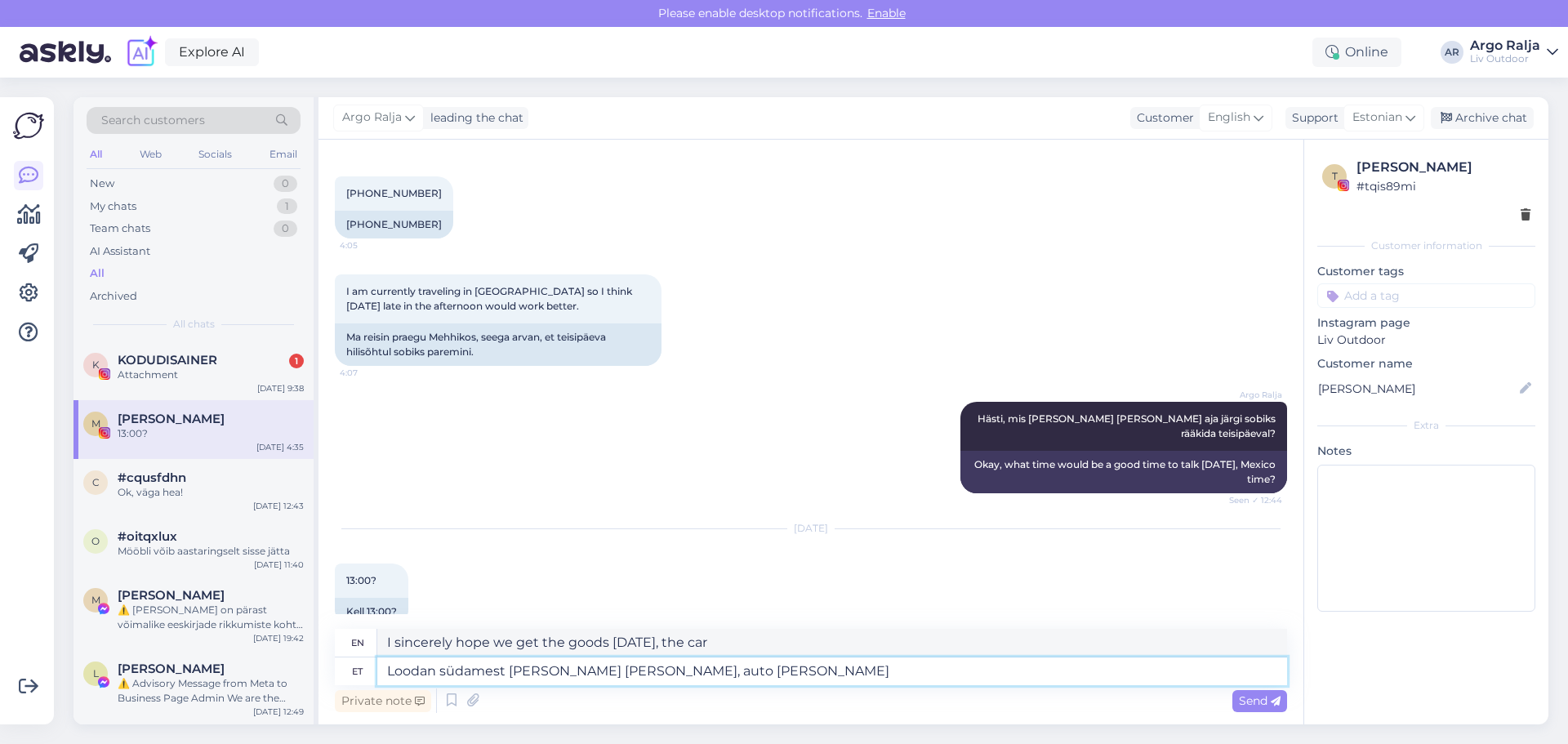
type textarea "Loodan südamest [PERSON_NAME] [PERSON_NAME], auto [PERSON_NAME]"
type textarea "I sincerely hope we can receive the goods [DATE], the car to [GEOGRAPHIC_DATA]"
type textarea "Loodan südamest [PERSON_NAME] [PERSON_NAME], auto [PERSON_NAME] on"
type textarea "I sincerely hope we can receive the goods [DATE], the car is in [GEOGRAPHIC_DAT…"
type textarea "Loodan südamest [PERSON_NAME] [PERSON_NAME], auto [PERSON_NAME] on meiljuba"
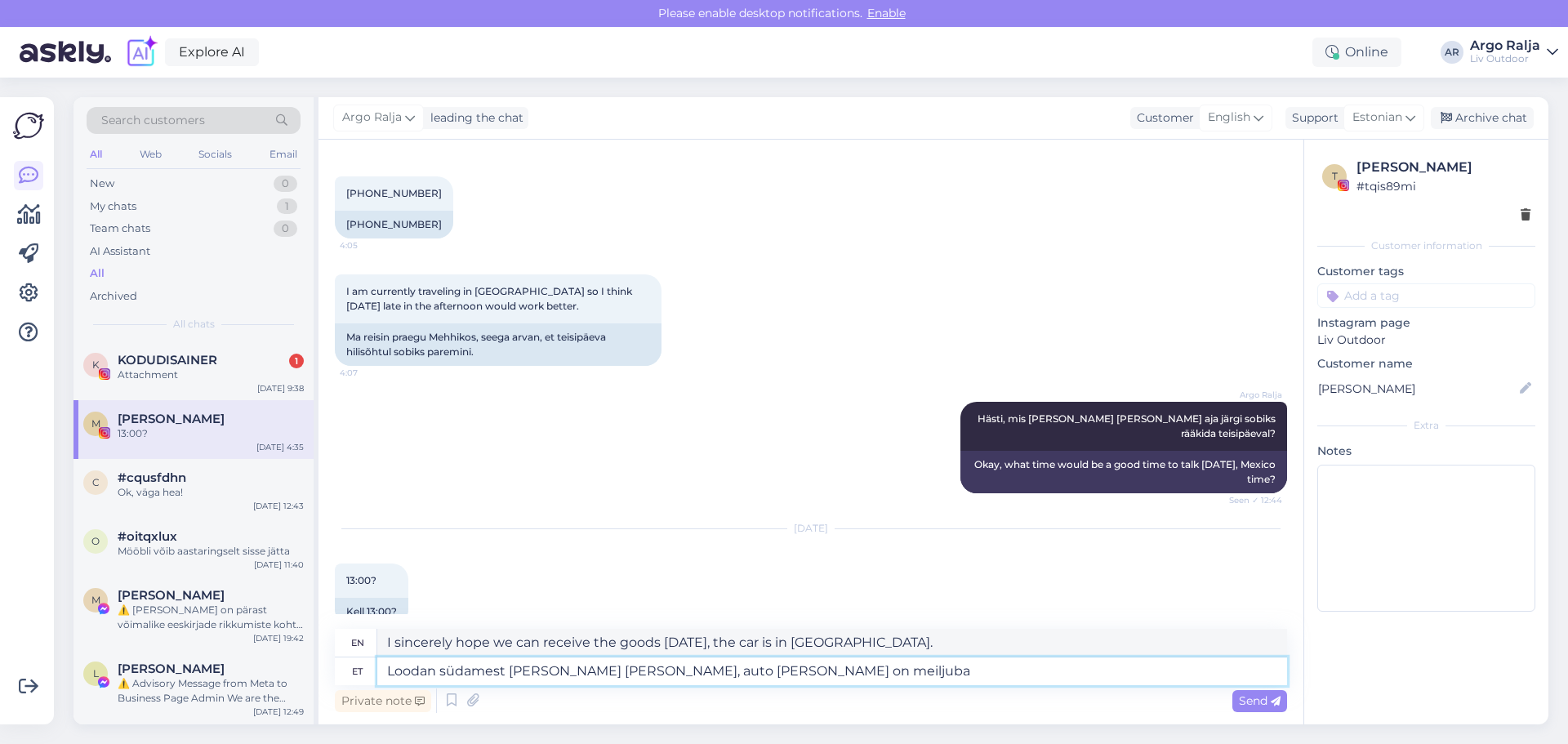
type textarea "I sincerely hope we can receive the goods [DATE], we already have the car in [G…"
type textarea "Loodan südamest [PERSON_NAME] [PERSON_NAME], auto [PERSON_NAME] on meiljuba bro…"
type textarea "I sincerely hope we can receive the goods [DATE], we have already reserved a ca…"
type textarea "Loodan südamest [PERSON_NAME] [PERSON_NAME], auto [PERSON_NAME] on meiljuba bro…"
type textarea "I sincerely hope we can receive the goods [DATE], we have already reserved a ca…"
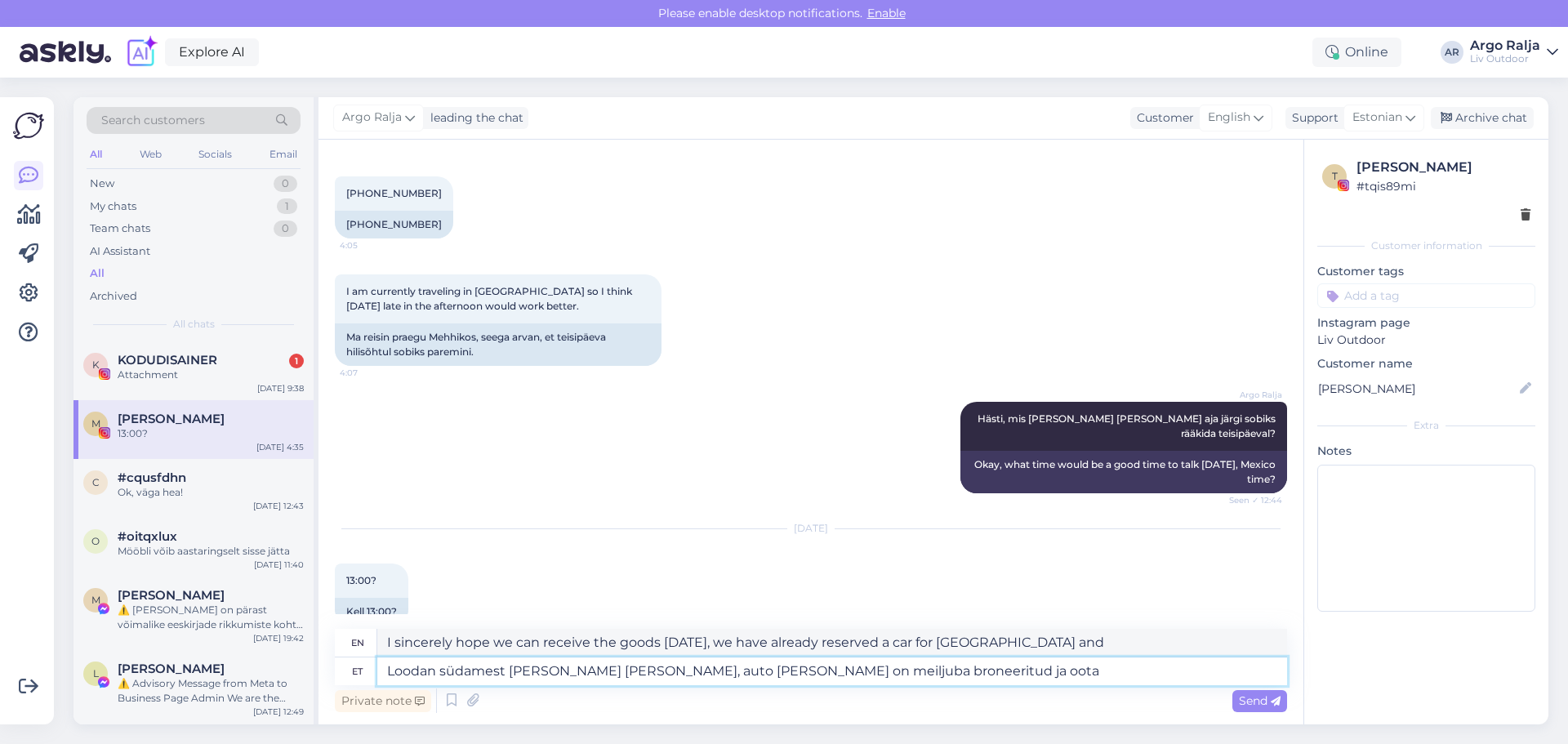
type textarea "Loodan südamest [PERSON_NAME] [PERSON_NAME], auto [PERSON_NAME] on meiljuba bro…"
type textarea "I sincerely hope we can receive the goods [DATE], we have already reserved a ca…"
type textarea "Loodan südamest [PERSON_NAME] [PERSON_NAME], auto [PERSON_NAME] on meiljuba bro…"
drag, startPoint x: 386, startPoint y: 640, endPoint x: 1134, endPoint y: 653, distance: 748.1
click at [1134, 653] on textarea "I sincerely hope we can receive the goods [DATE], we have already reserved a ca…" at bounding box center [832, 642] width 910 height 28
